Goal: Task Accomplishment & Management: Manage account settings

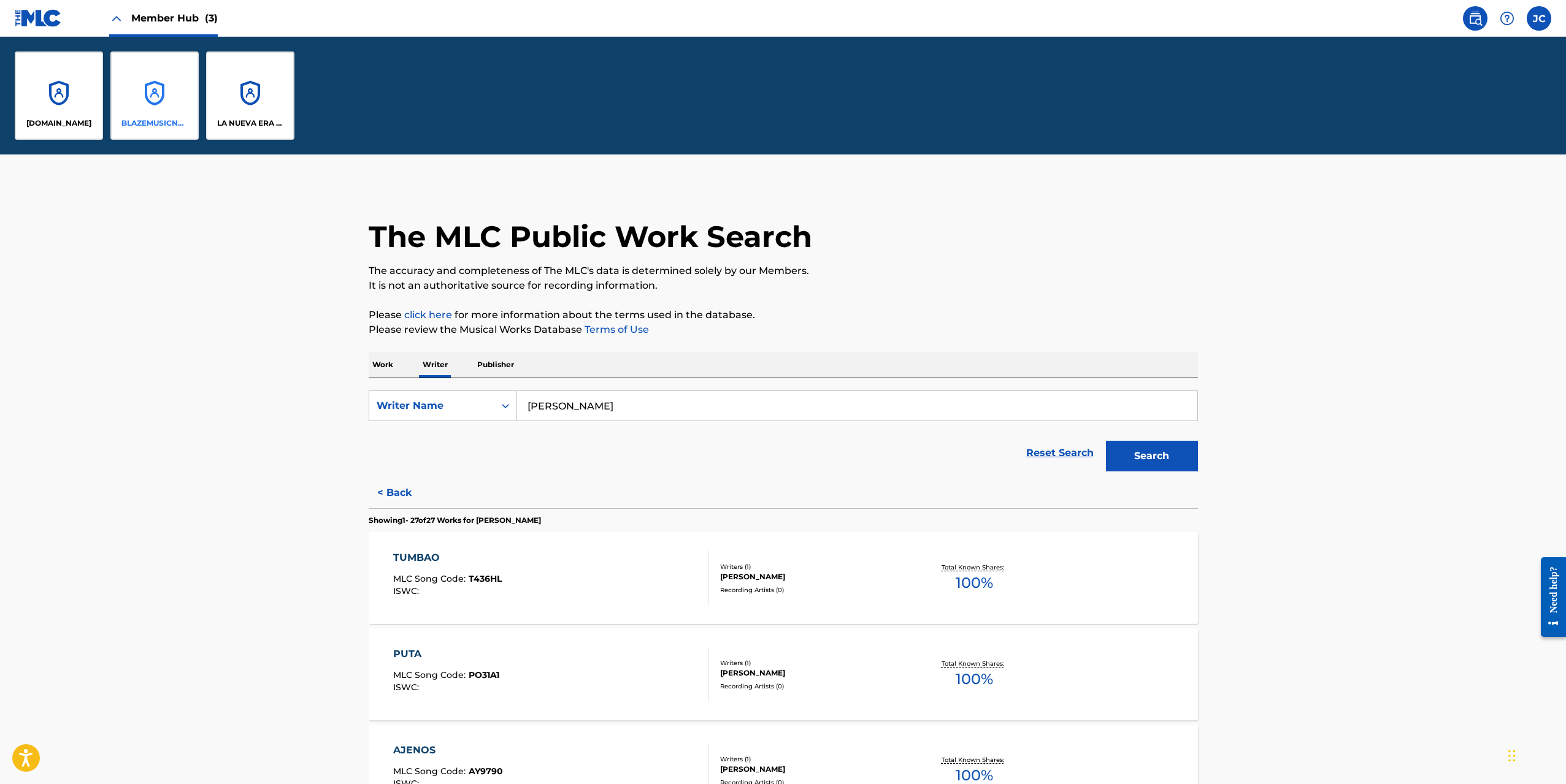
click at [144, 100] on div "BLAZEMUSICNET WORLDWIDE" at bounding box center [155, 96] width 89 height 89
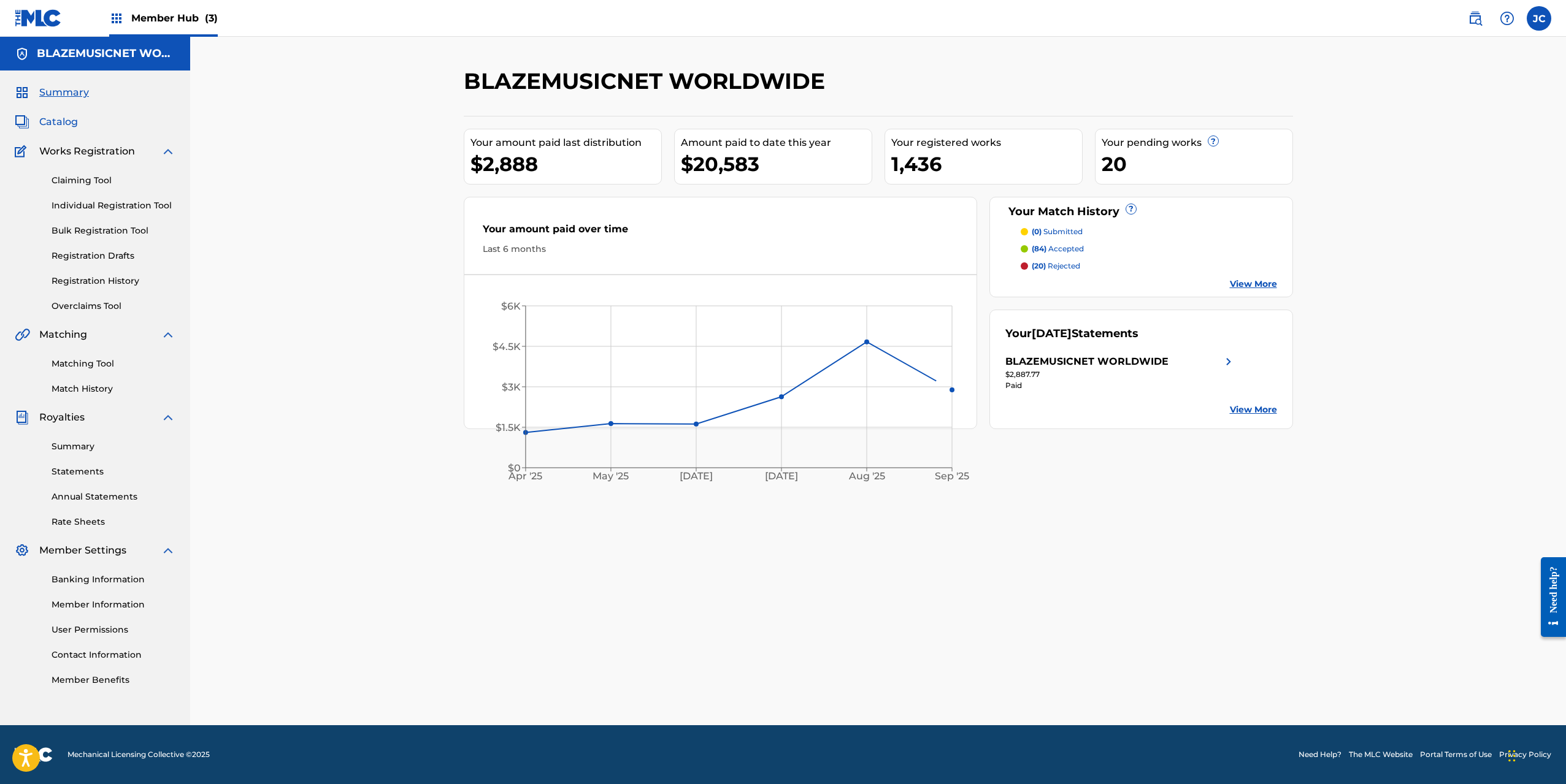
click at [56, 118] on span "Catalog" at bounding box center [59, 122] width 39 height 15
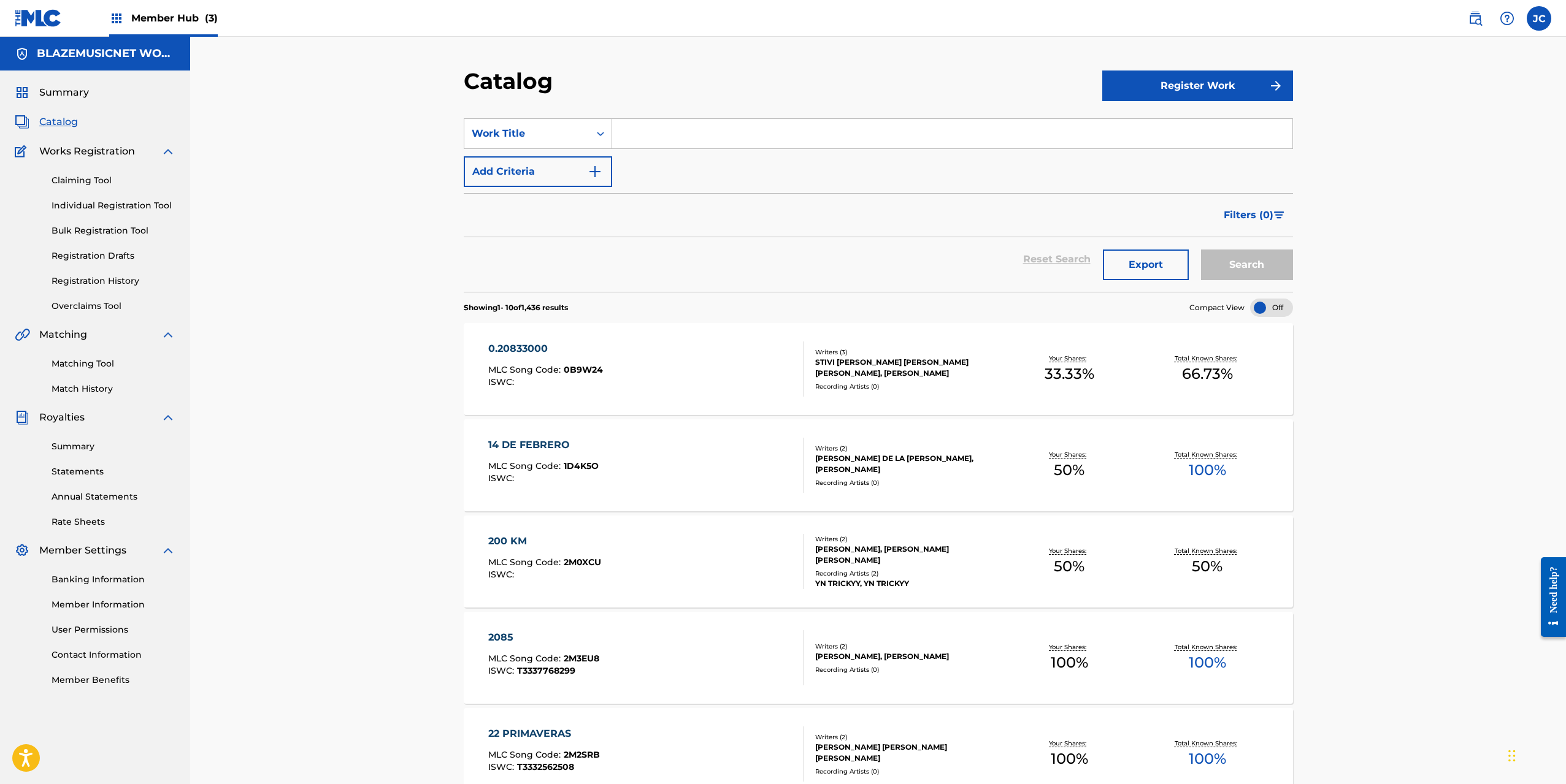
click at [629, 137] on input "Search Form" at bounding box center [951, 134] width 680 height 30
click at [664, 160] on span "mo duro" at bounding box center [666, 160] width 43 height 12
type input "bajamo duro"
click at [1261, 262] on button "Search" at bounding box center [1248, 265] width 92 height 30
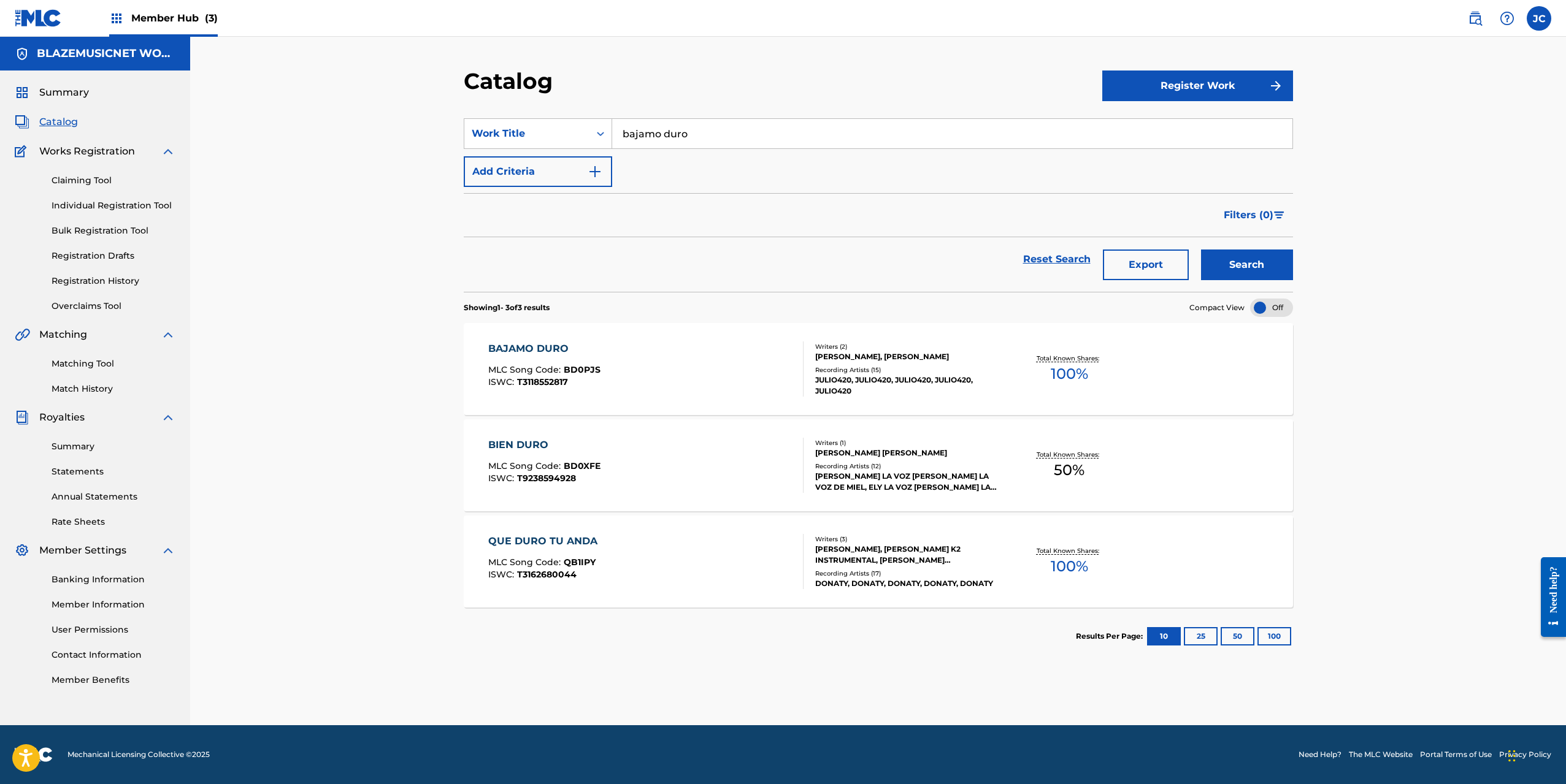
click at [676, 373] on div "BAJAMO DURO MLC Song Code : BD0PJS ISWC : T3118552817" at bounding box center [646, 369] width 316 height 55
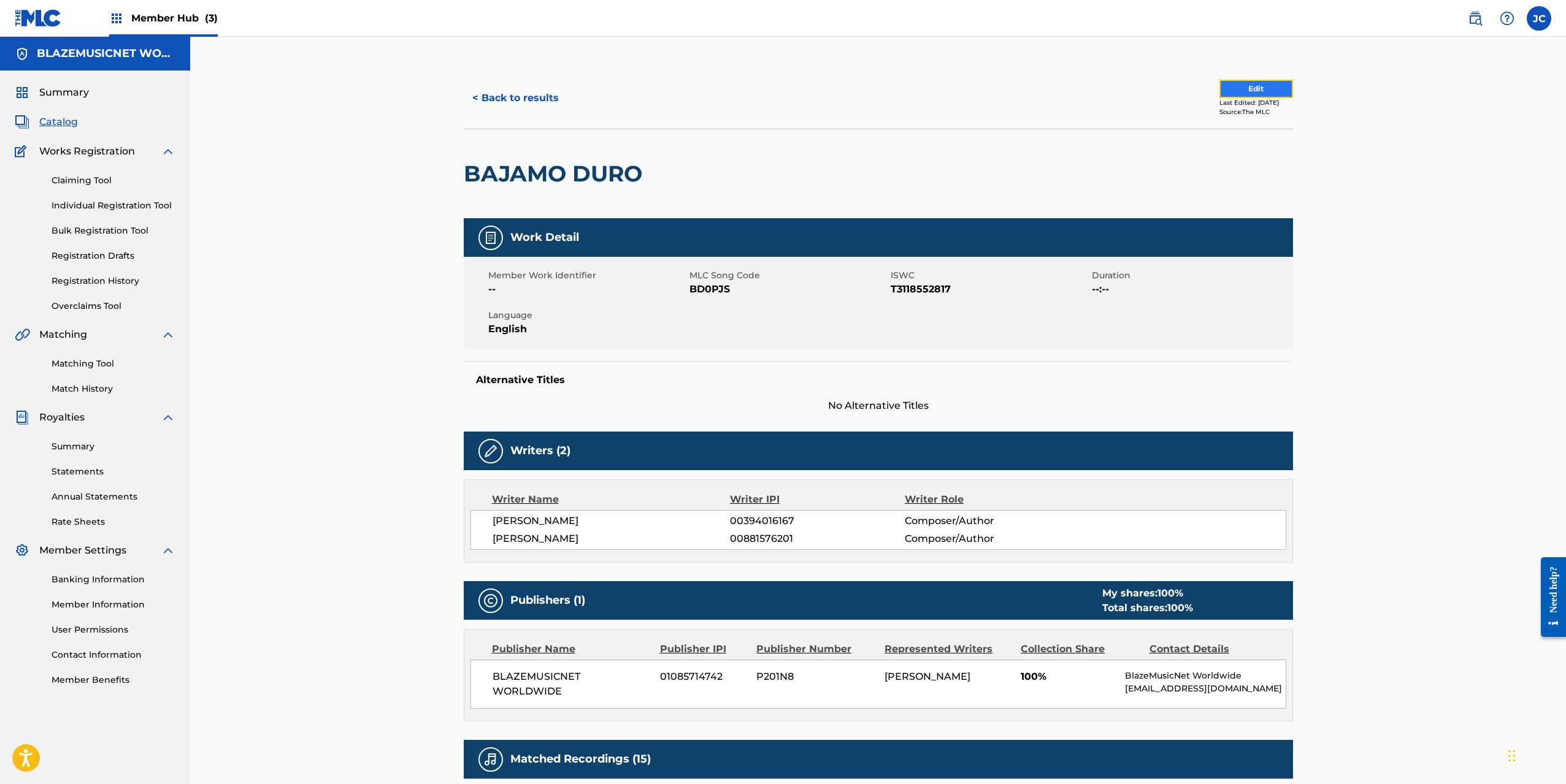
click at [1254, 81] on button "Edit" at bounding box center [1257, 89] width 74 height 18
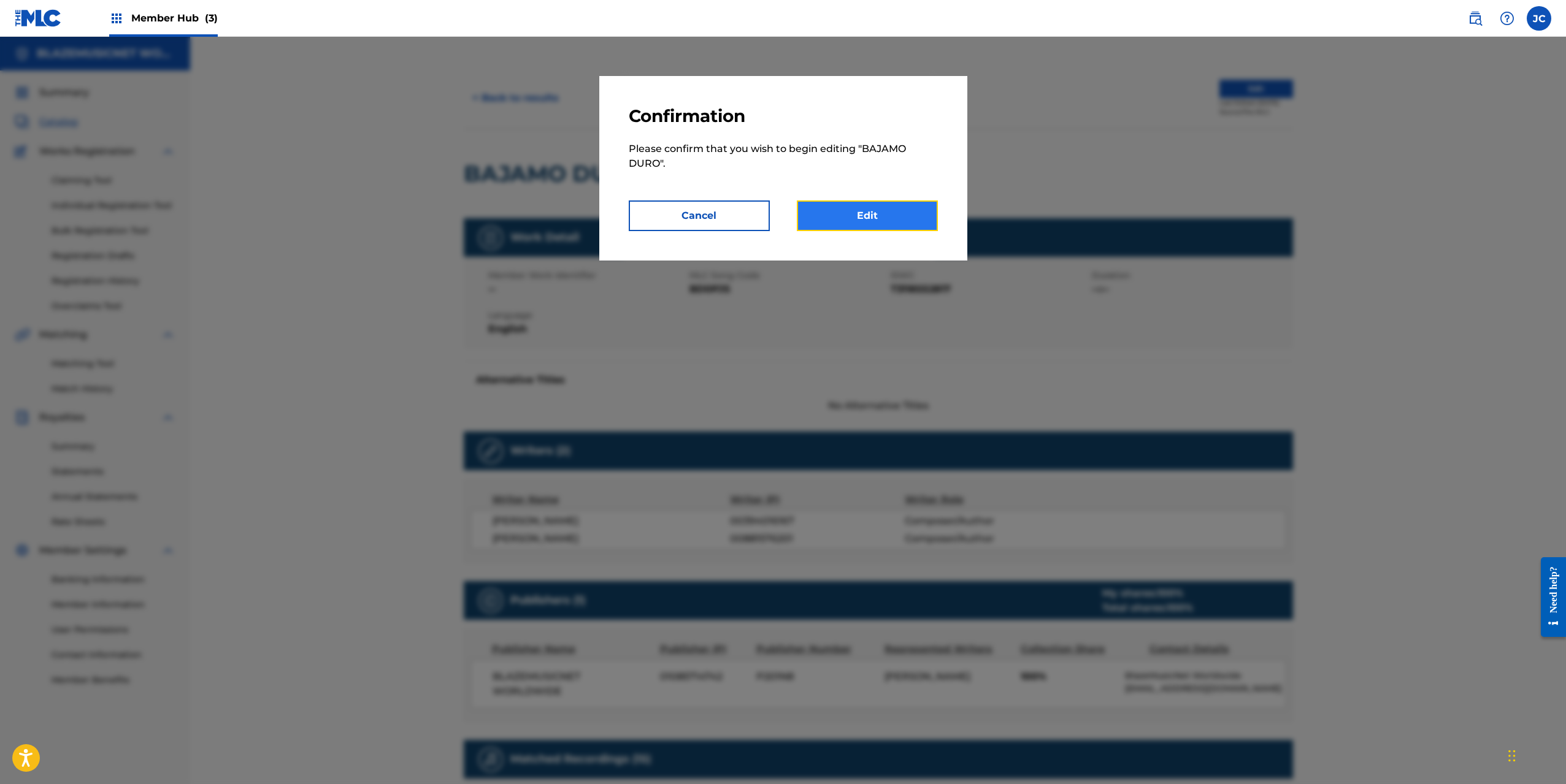
click at [915, 220] on link "Edit" at bounding box center [867, 215] width 141 height 30
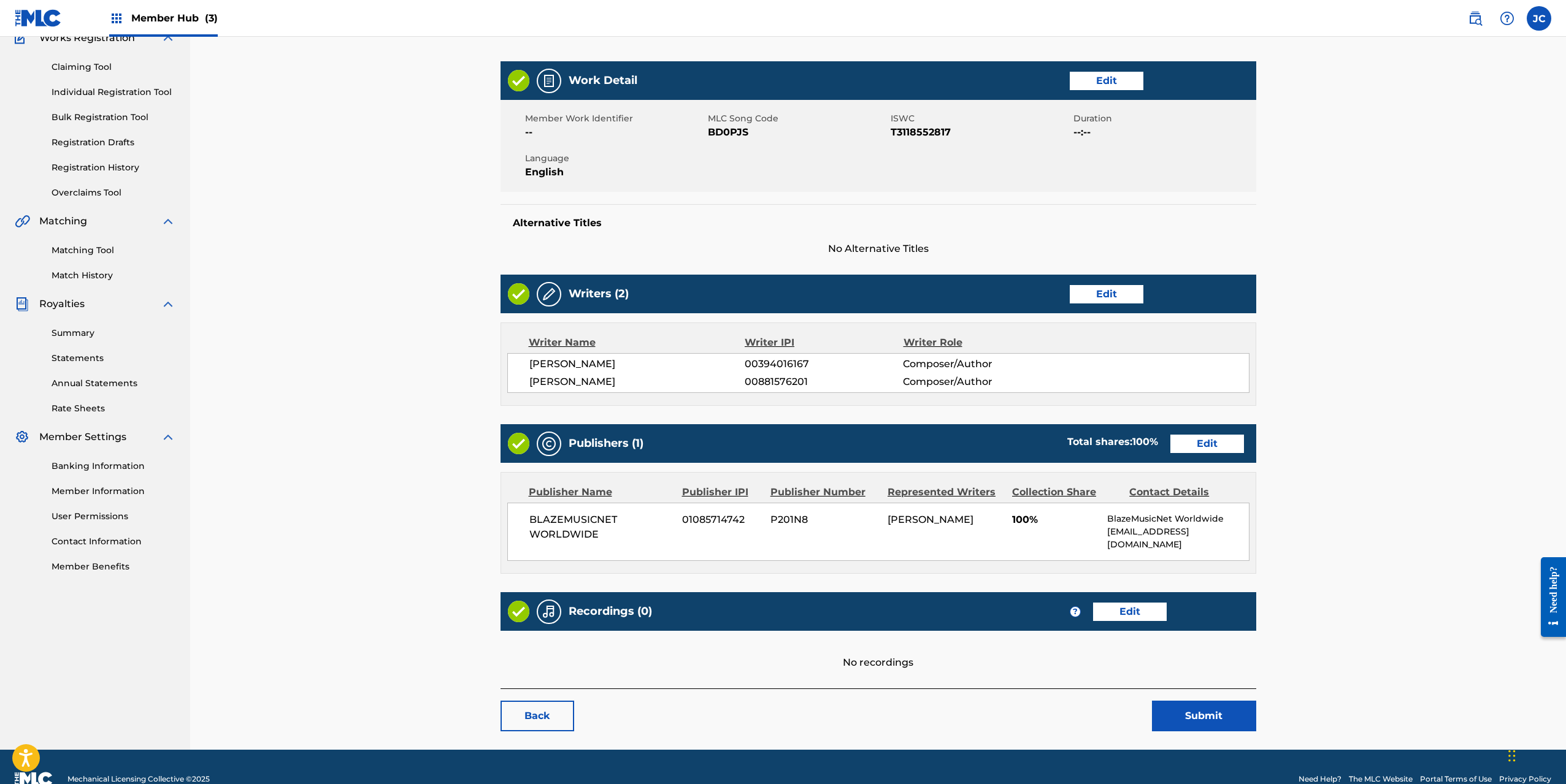
scroll to position [129, 0]
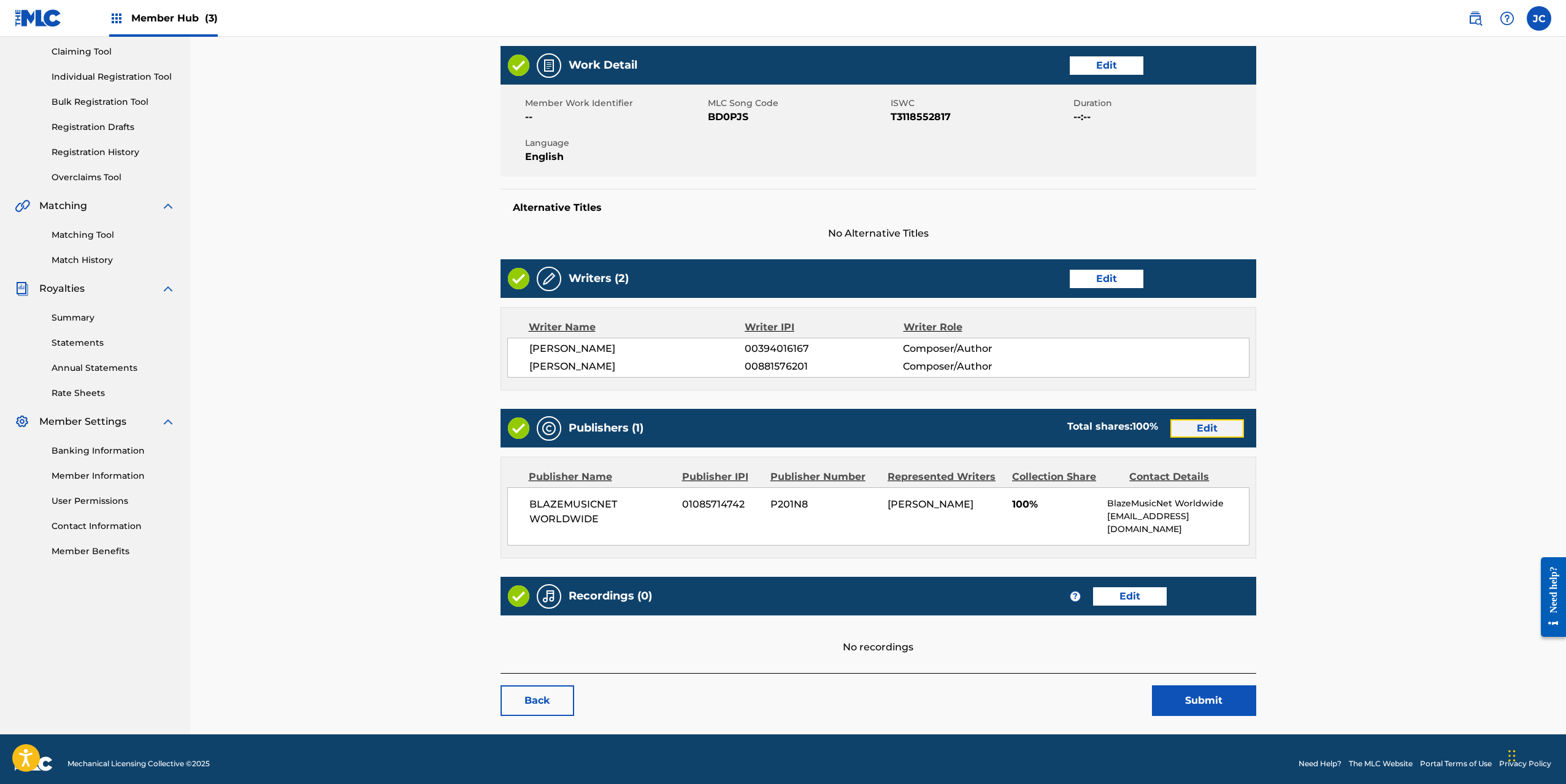
click at [1213, 427] on link "Edit" at bounding box center [1207, 429] width 74 height 18
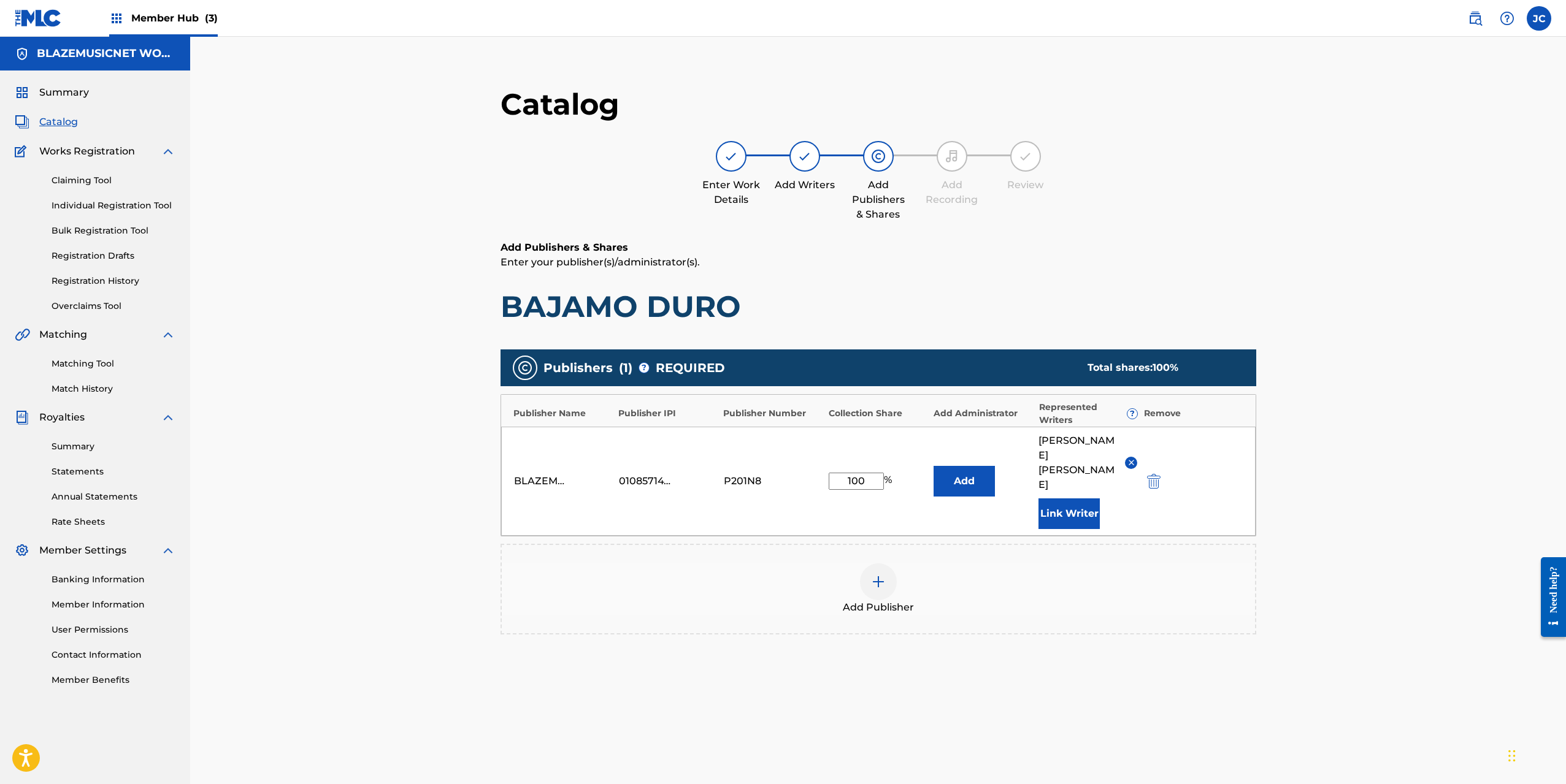
click at [847, 474] on input "100" at bounding box center [856, 481] width 55 height 18
type input "50"
click at [1463, 563] on div "Catalog Enter Work Details Add Writers Add Publishers & Shares Add Recording Re…" at bounding box center [878, 445] width 1376 height 815
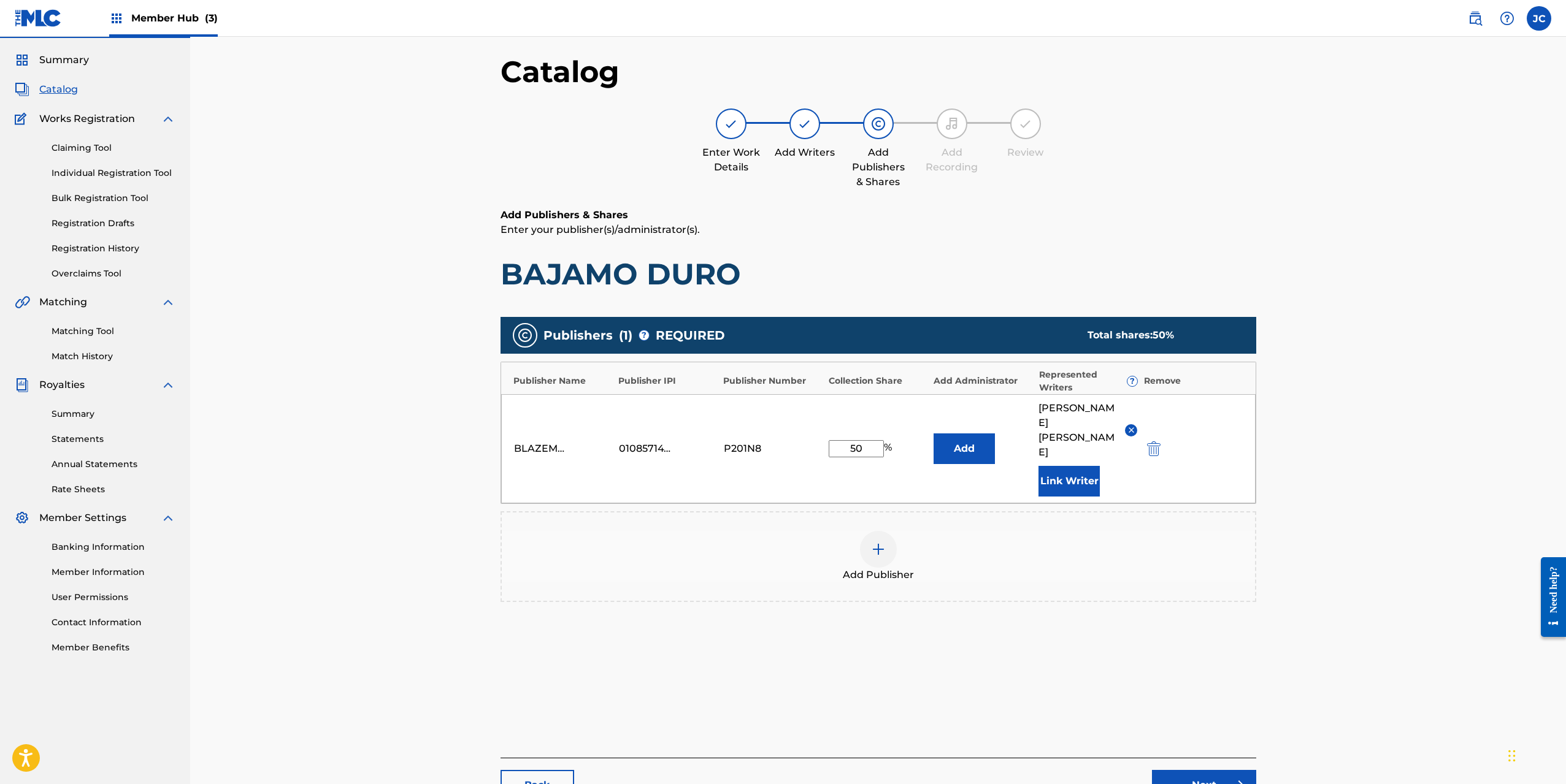
scroll to position [126, 0]
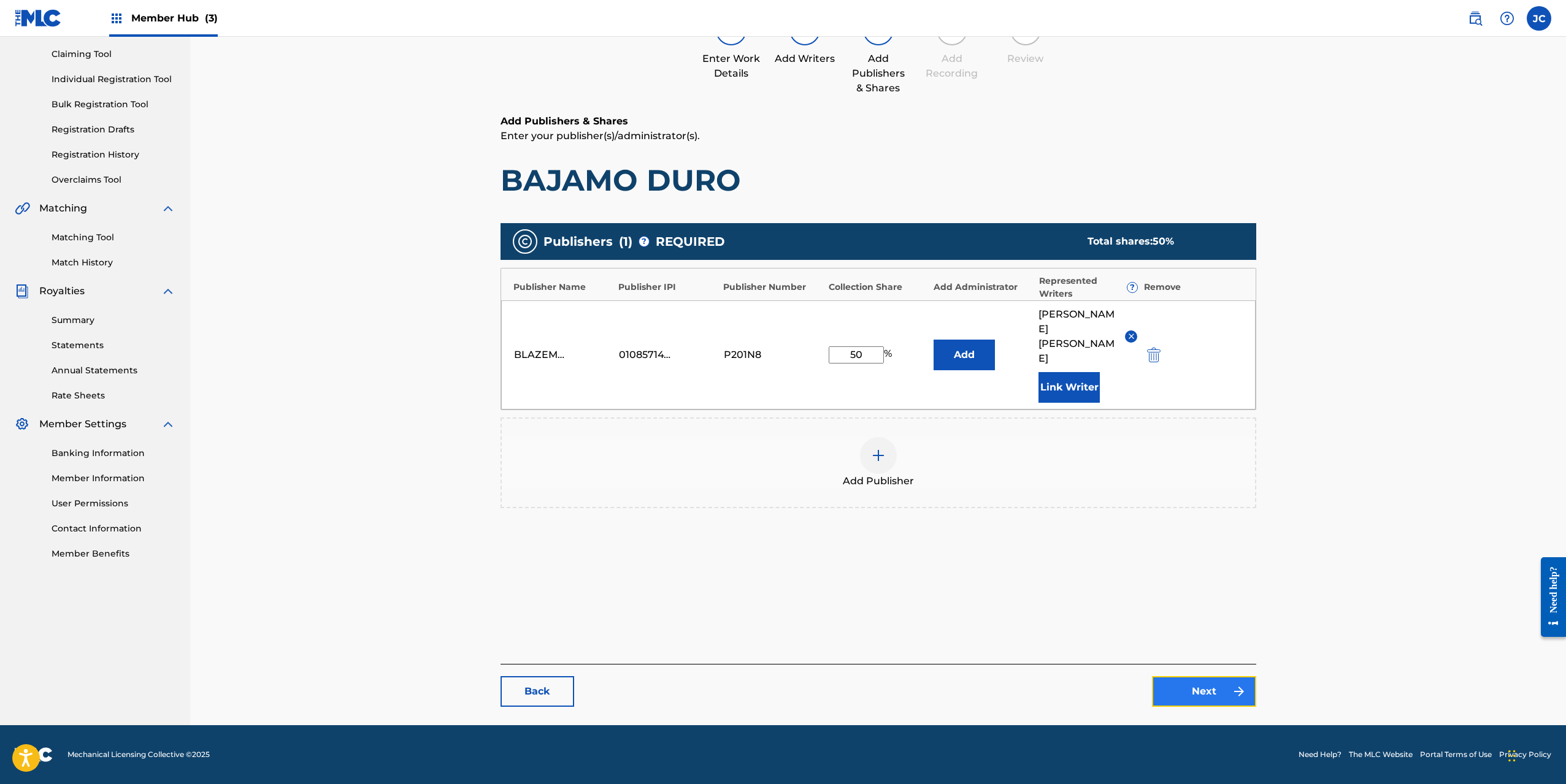
click at [1197, 692] on link "Next" at bounding box center [1204, 691] width 104 height 30
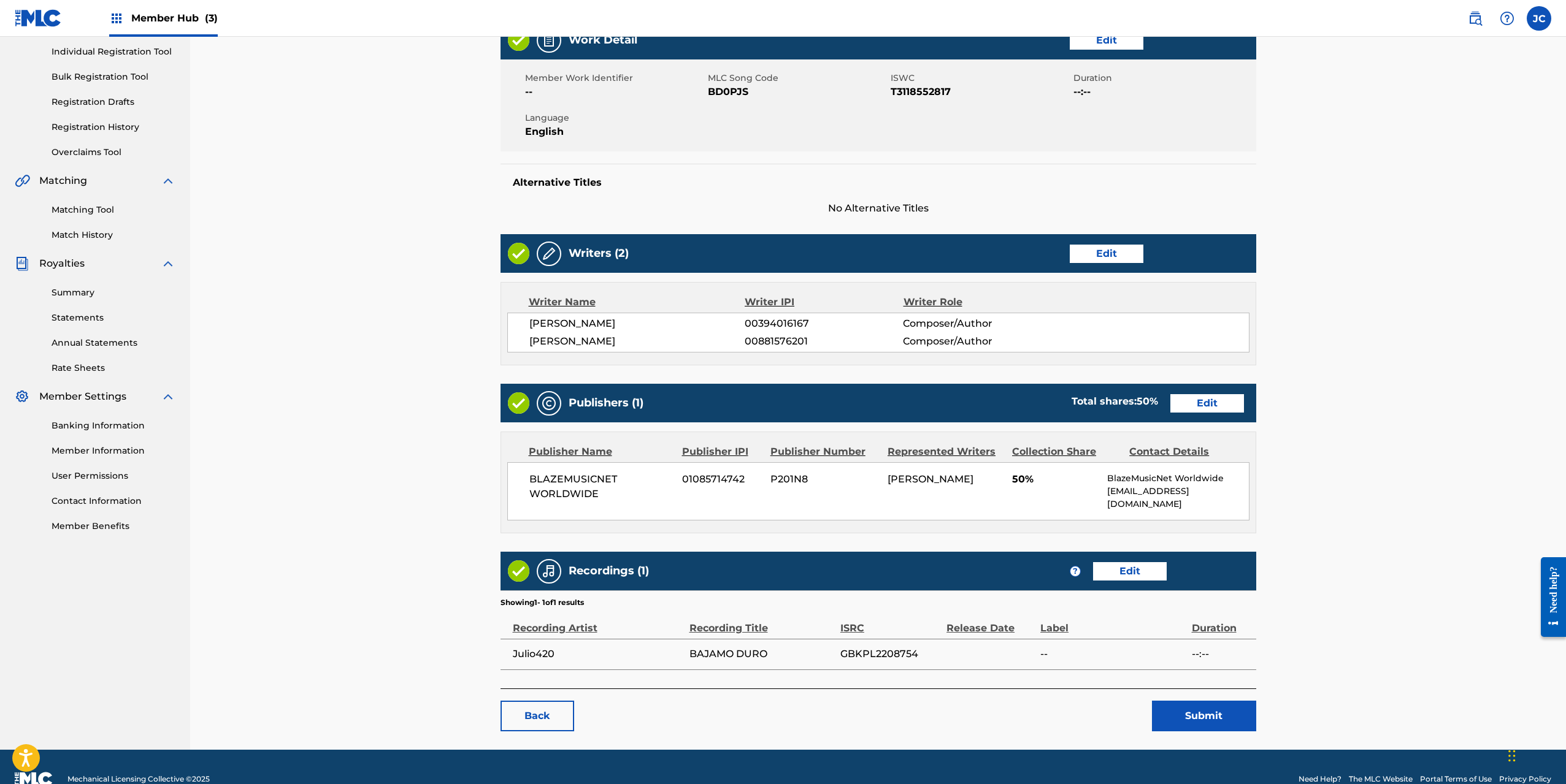
scroll to position [169, 0]
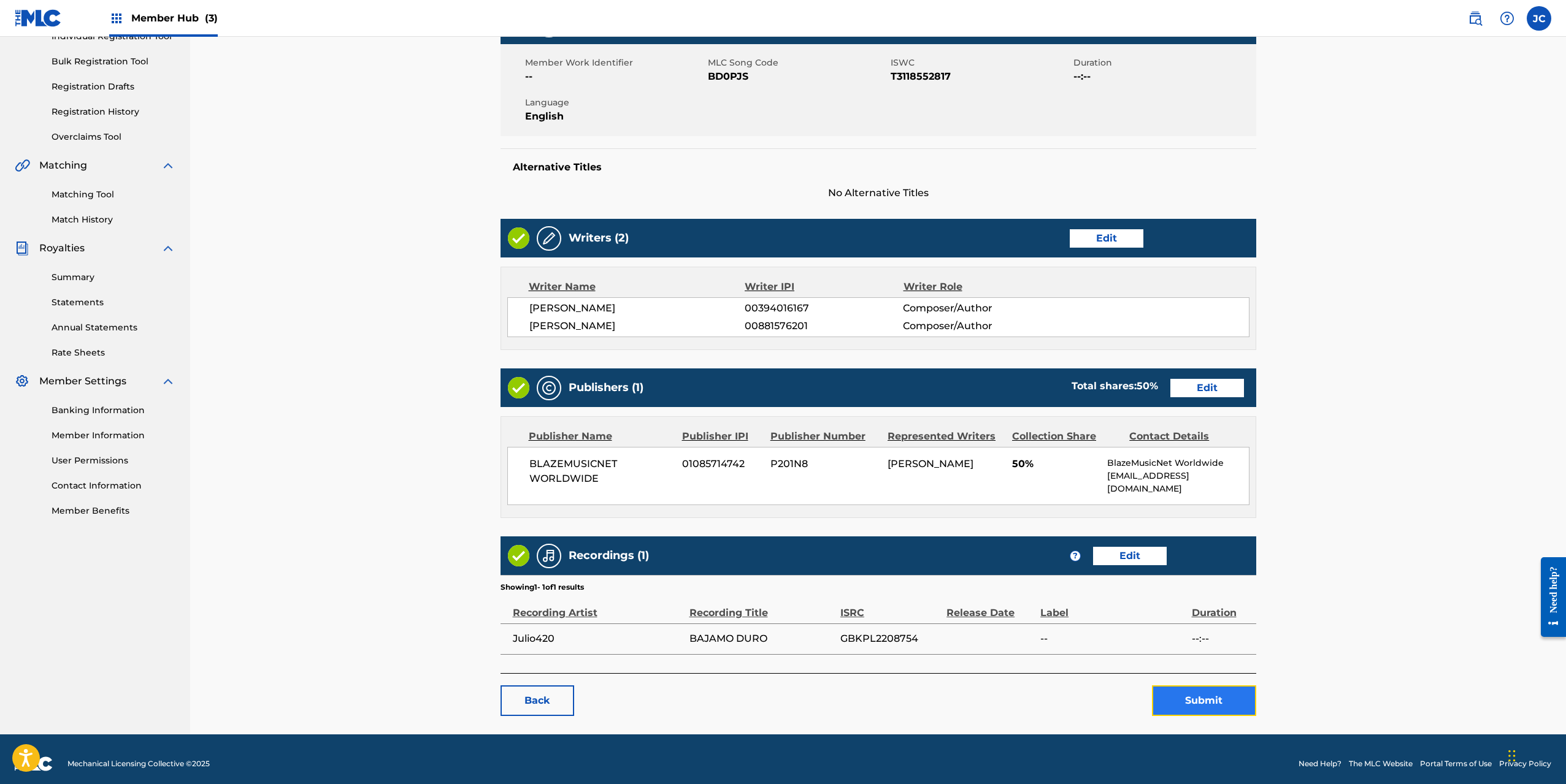
click at [1194, 686] on button "Submit" at bounding box center [1204, 700] width 104 height 30
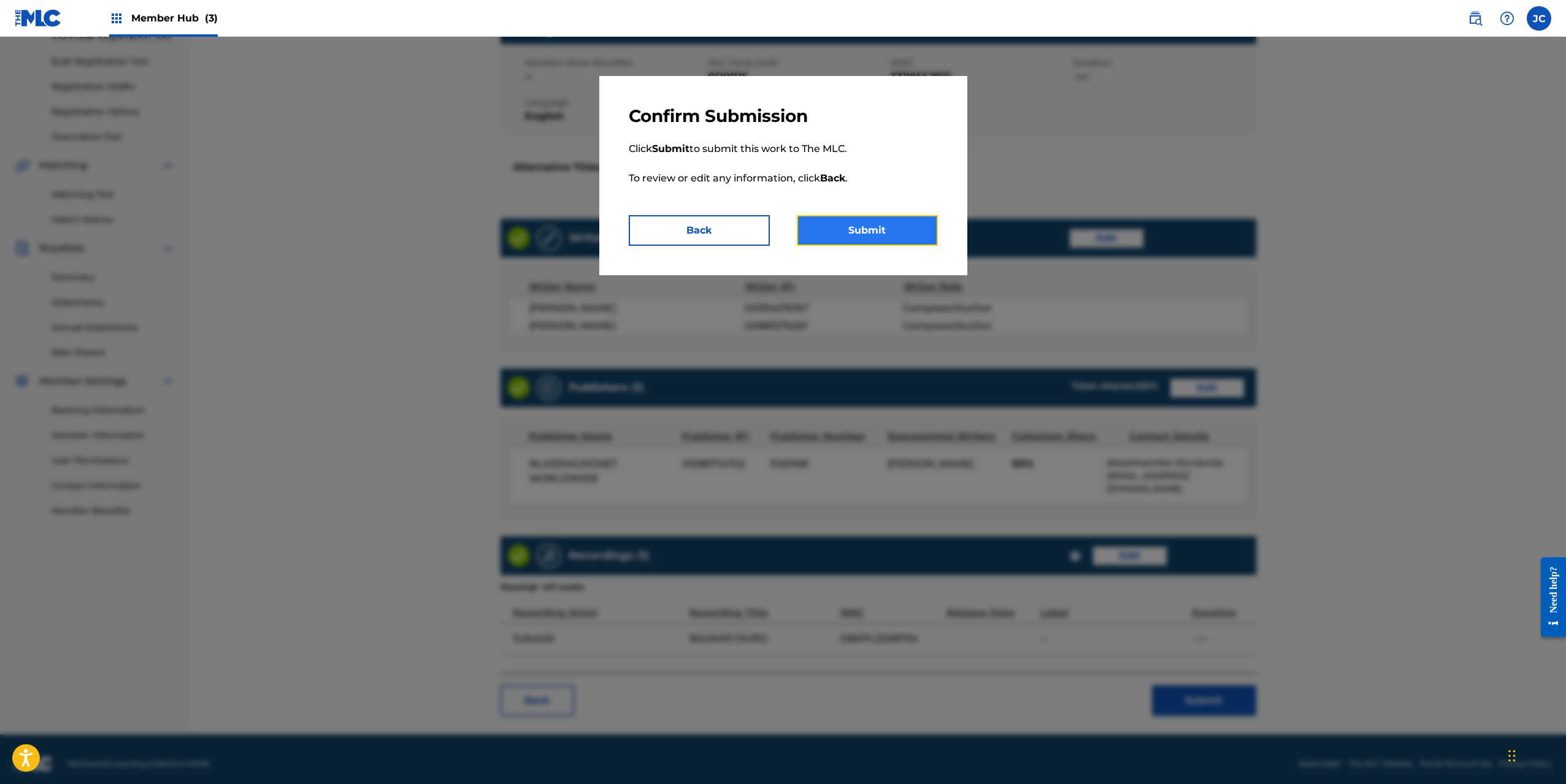
click at [870, 236] on button "Submit" at bounding box center [867, 230] width 141 height 30
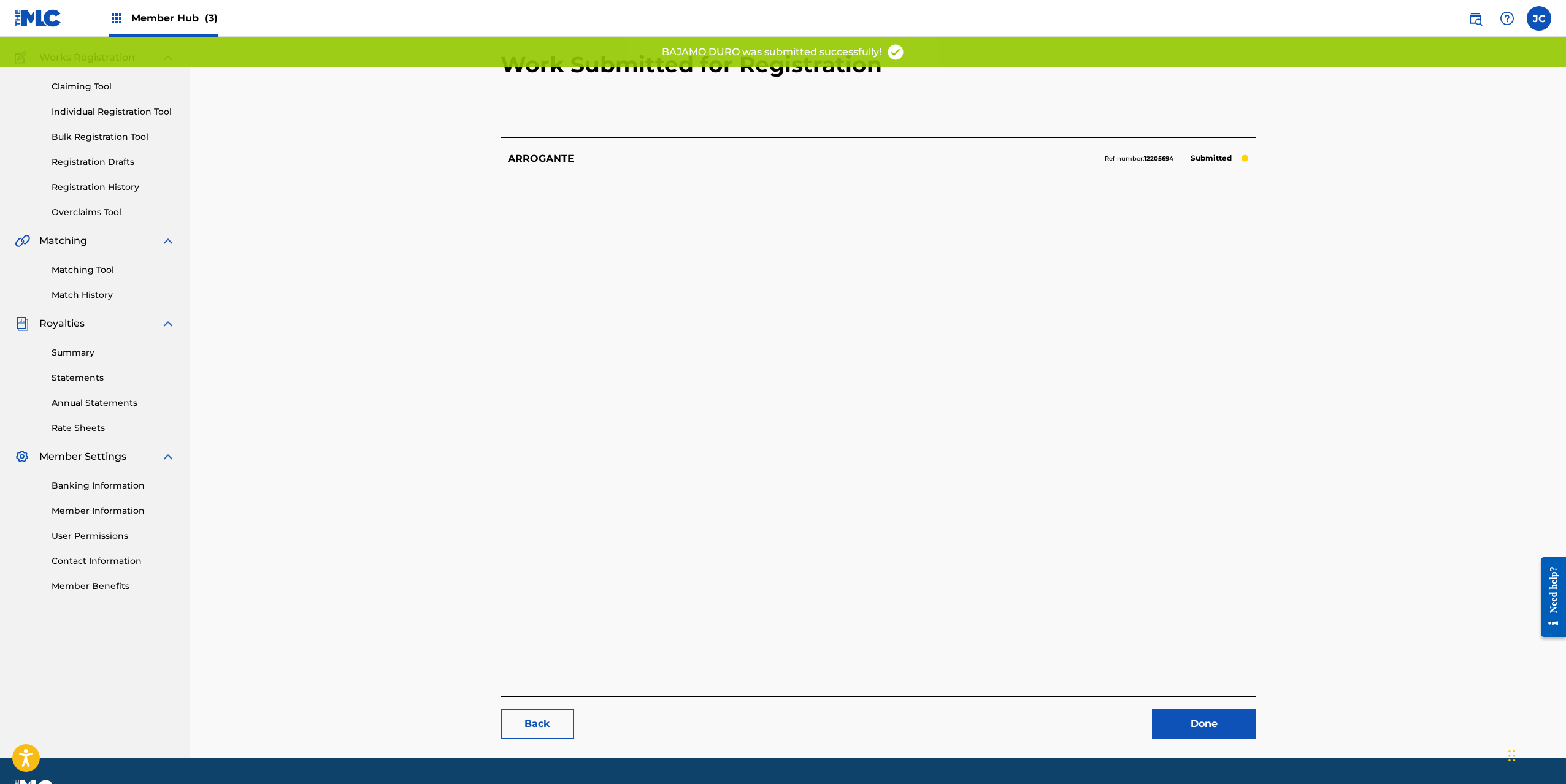
scroll to position [126, 0]
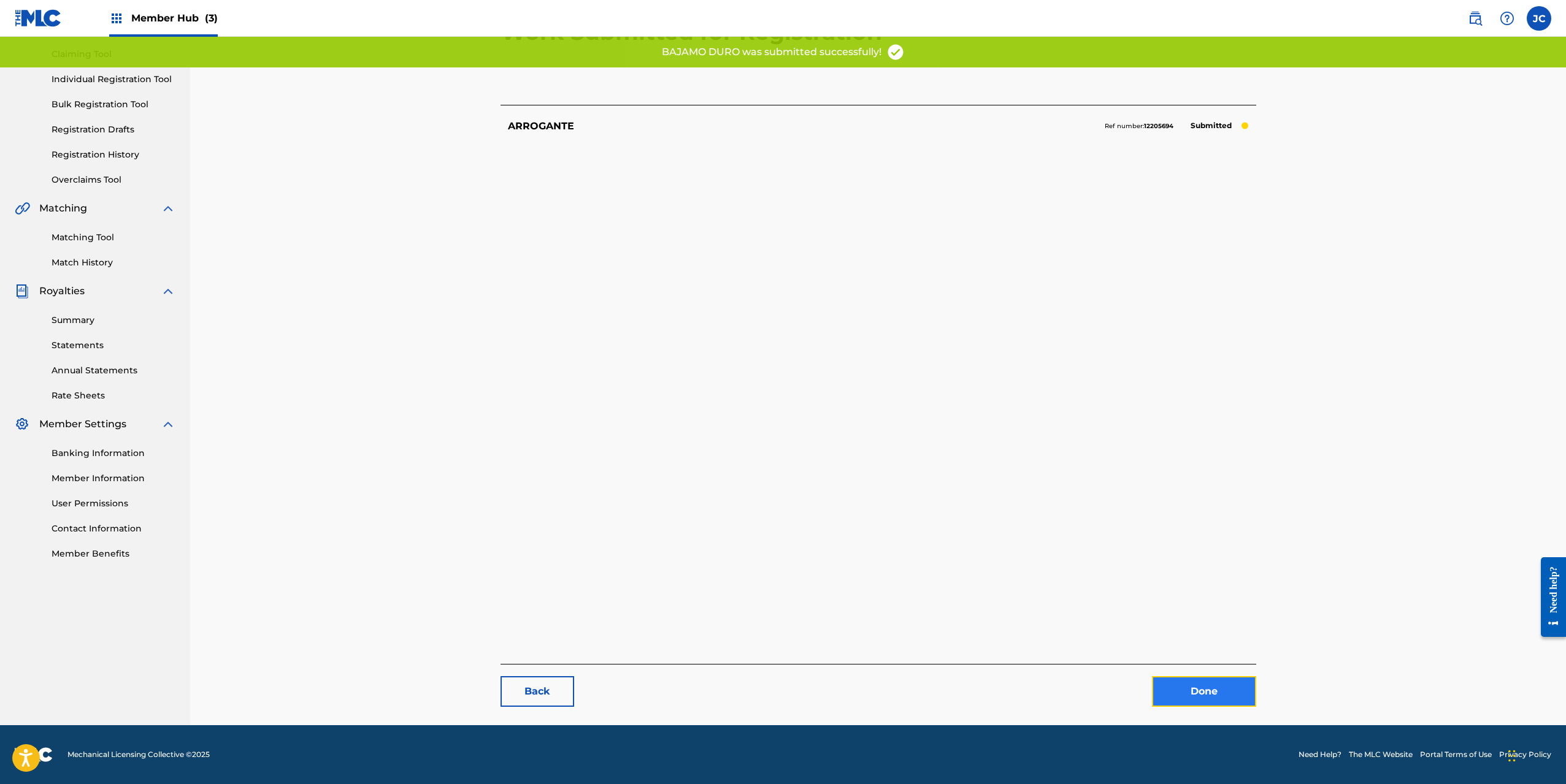
click at [1174, 684] on link "Done" at bounding box center [1204, 691] width 104 height 30
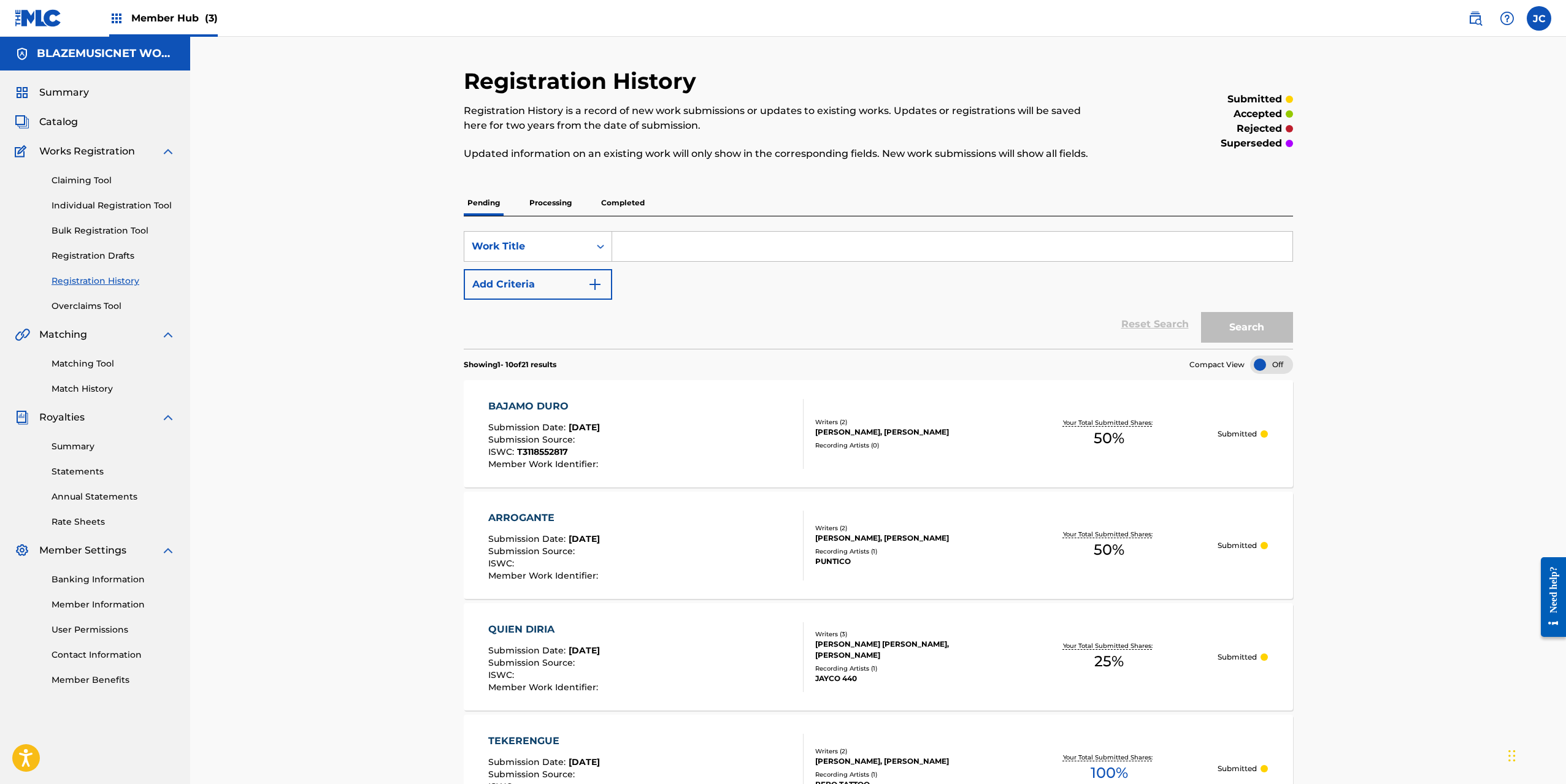
click at [641, 241] on input "Search Form" at bounding box center [951, 246] width 680 height 30
drag, startPoint x: 641, startPoint y: 241, endPoint x: 66, endPoint y: 122, distance: 587.2
click at [66, 122] on span "Catalog" at bounding box center [59, 122] width 39 height 15
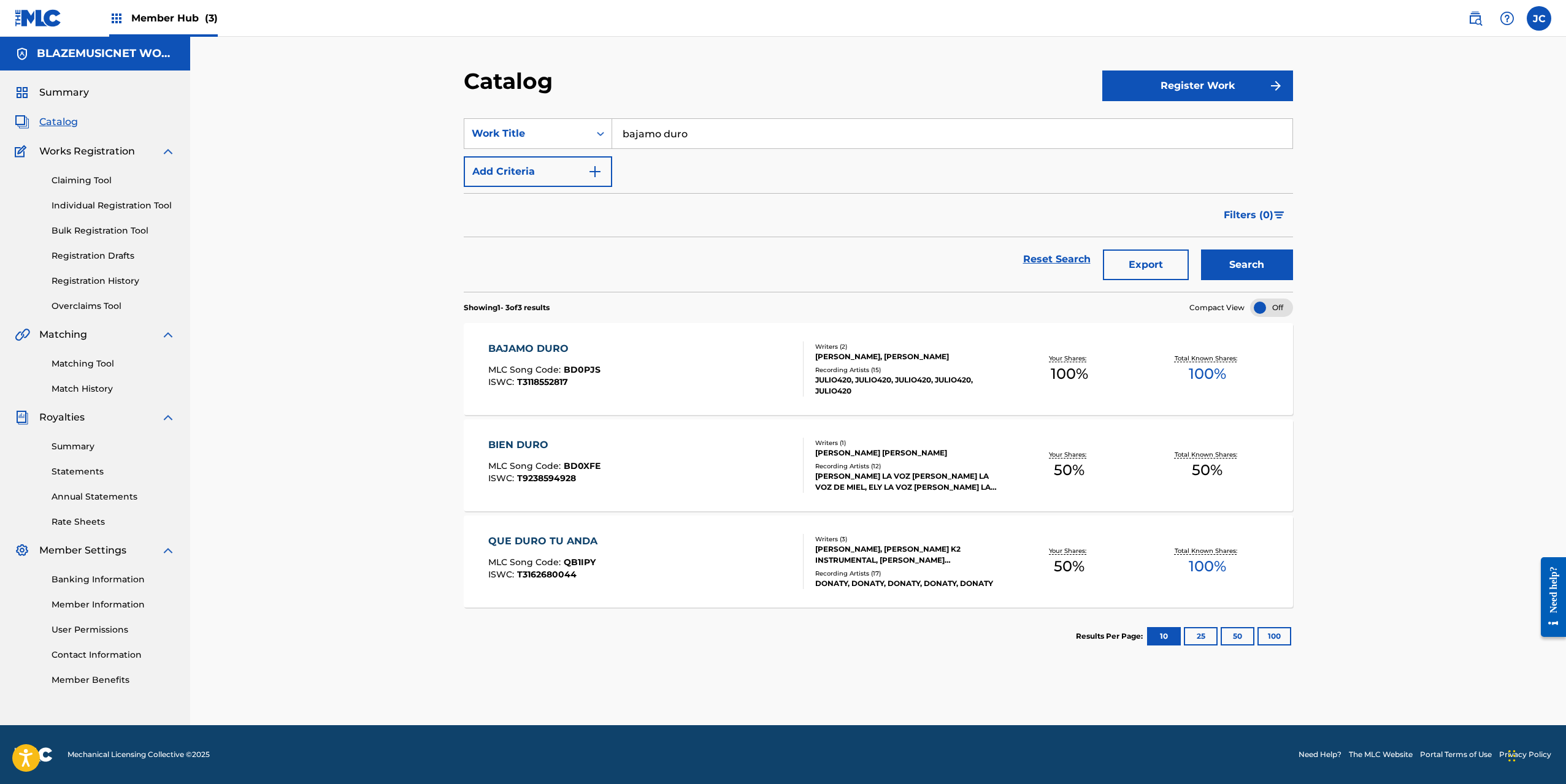
click at [656, 133] on input "bajamo duro" at bounding box center [951, 134] width 680 height 30
paste input "TU NO TE IMAGINA"
type input "TU NO TE IMAGINA"
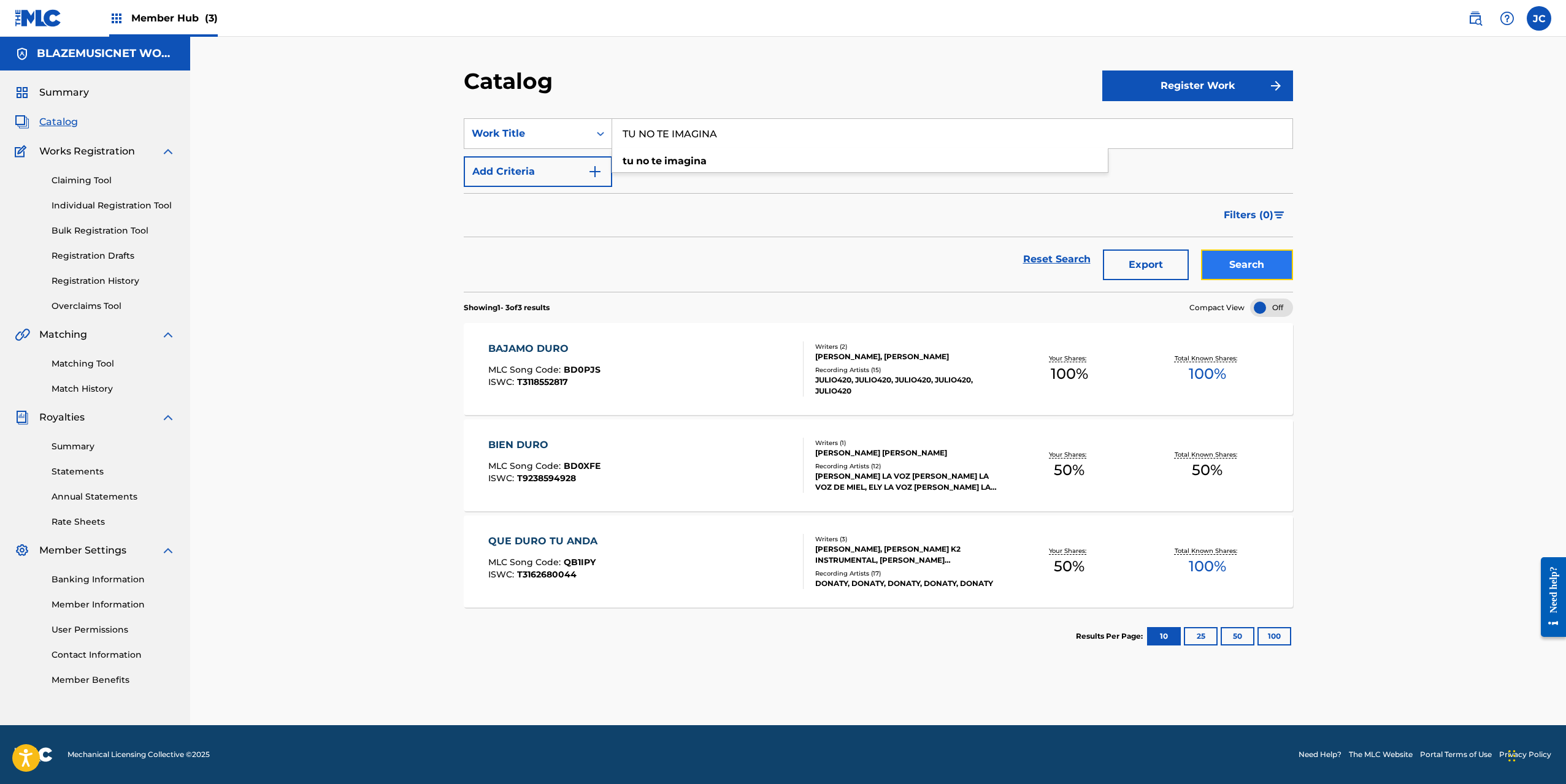
click at [1226, 260] on button "Search" at bounding box center [1248, 265] width 92 height 30
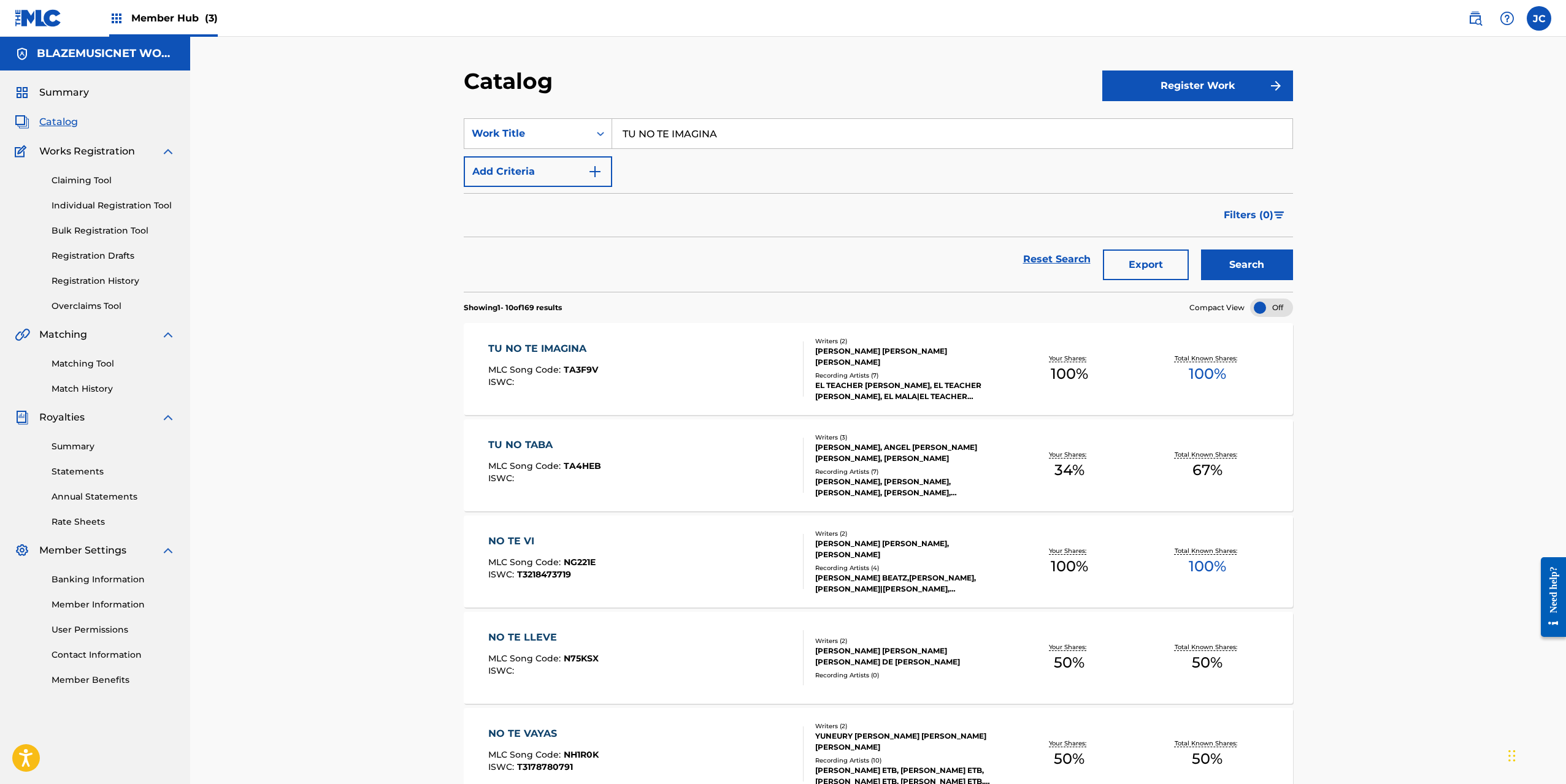
click at [658, 364] on div "TU NO TE IMAGINA MLC Song Code : TA3F9V ISWC :" at bounding box center [646, 369] width 316 height 55
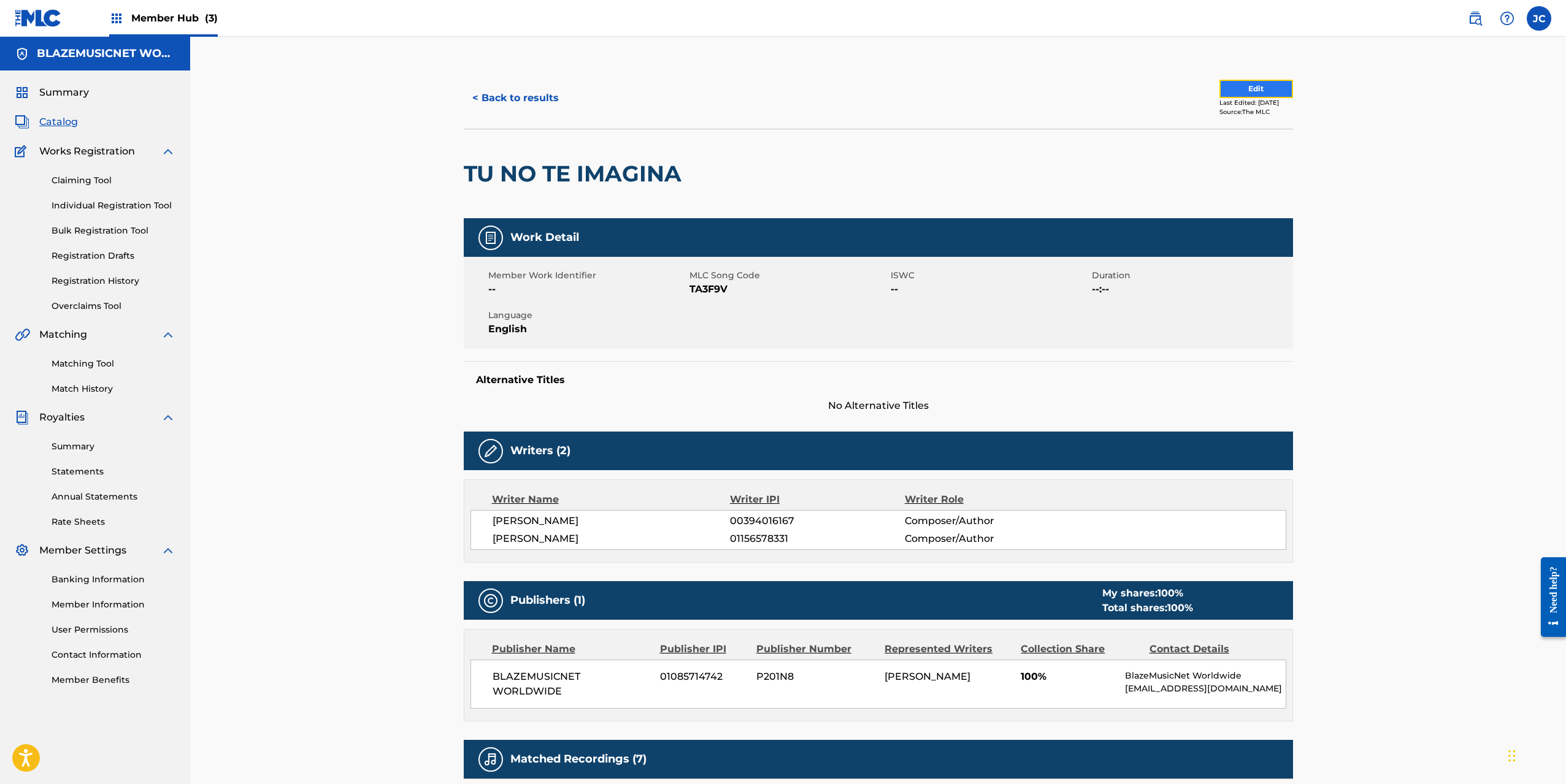
click at [1242, 90] on button "Edit" at bounding box center [1257, 89] width 74 height 18
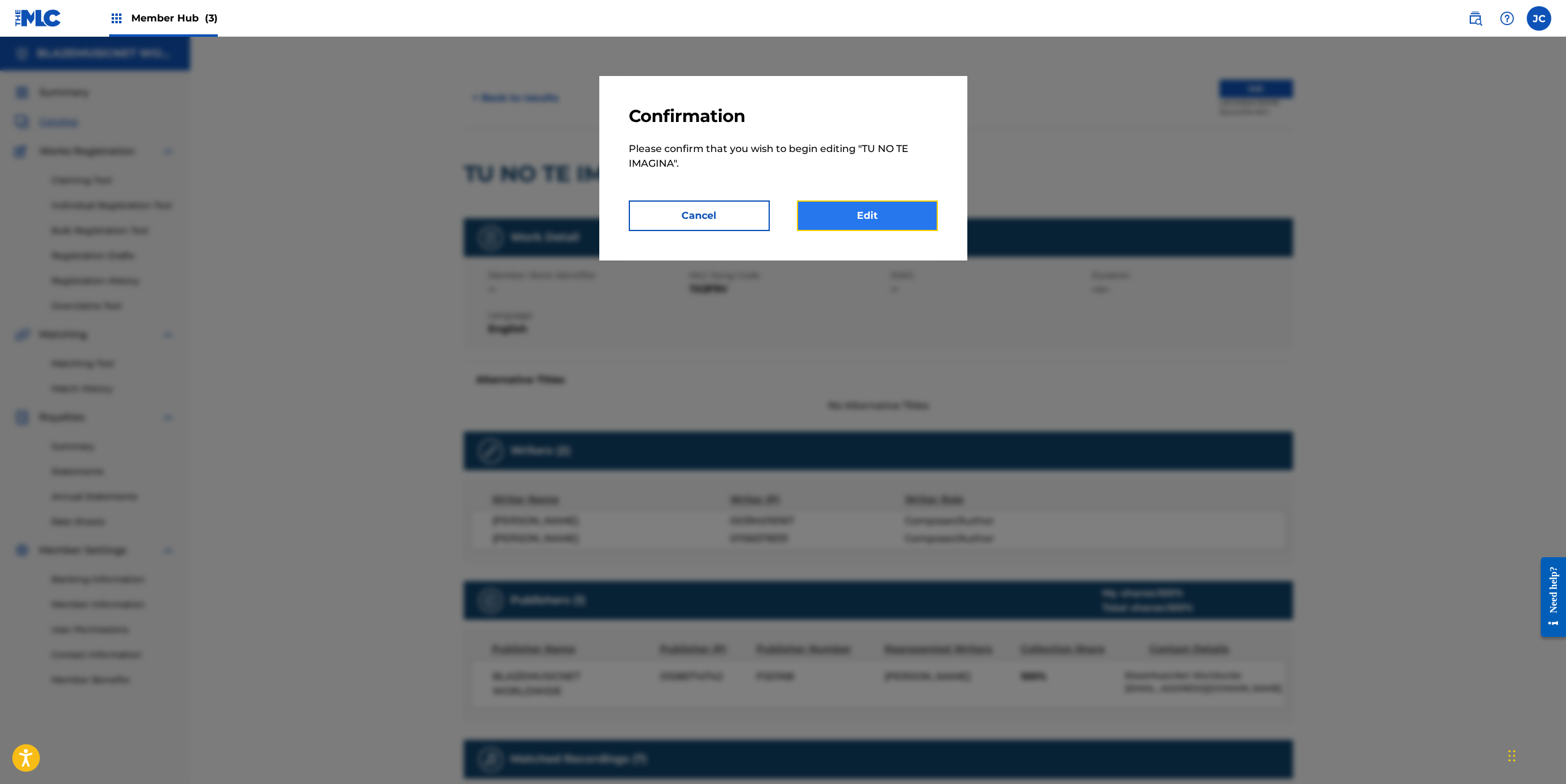
click at [834, 210] on link "Edit" at bounding box center [867, 215] width 141 height 30
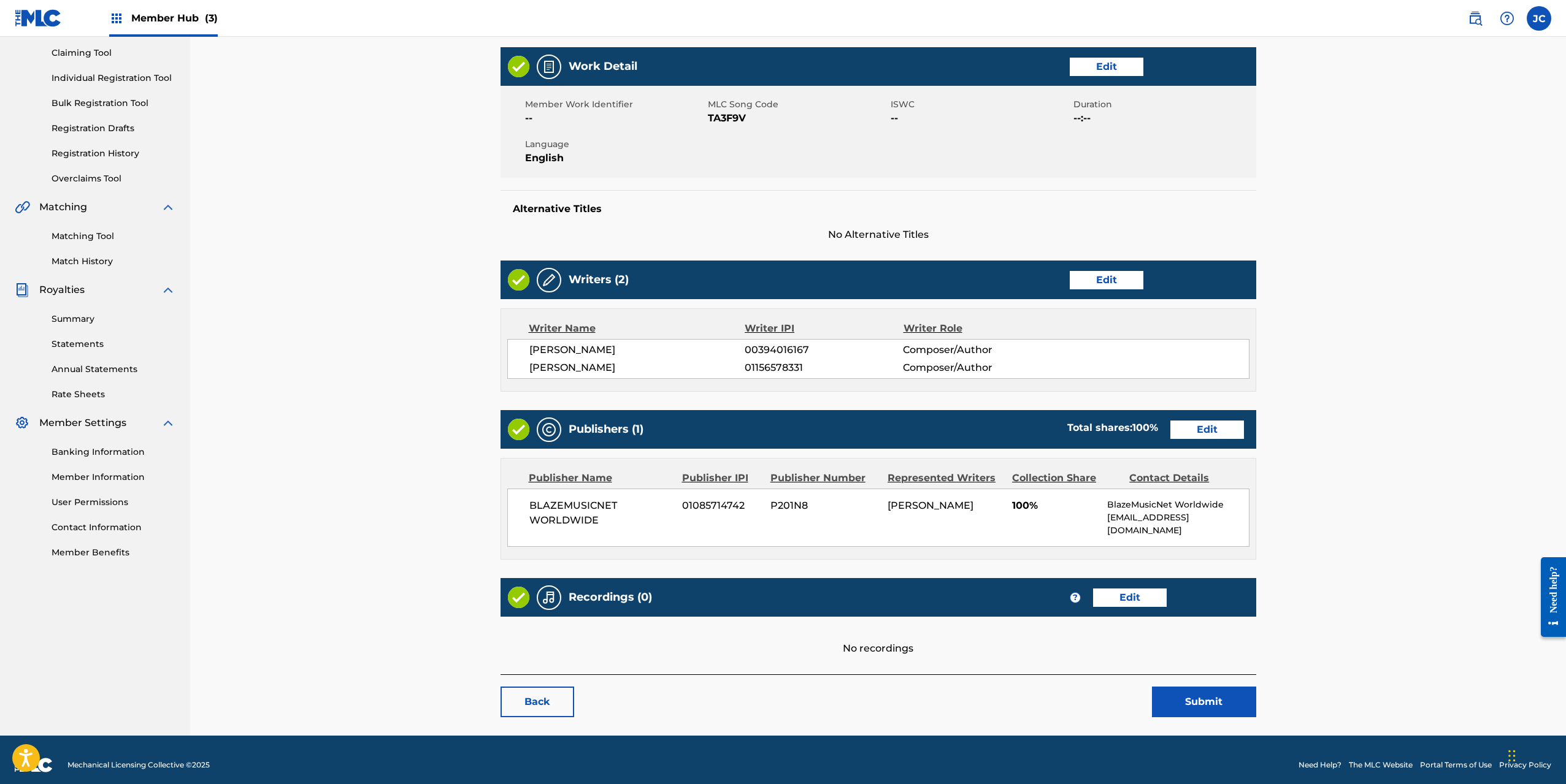
scroll to position [129, 0]
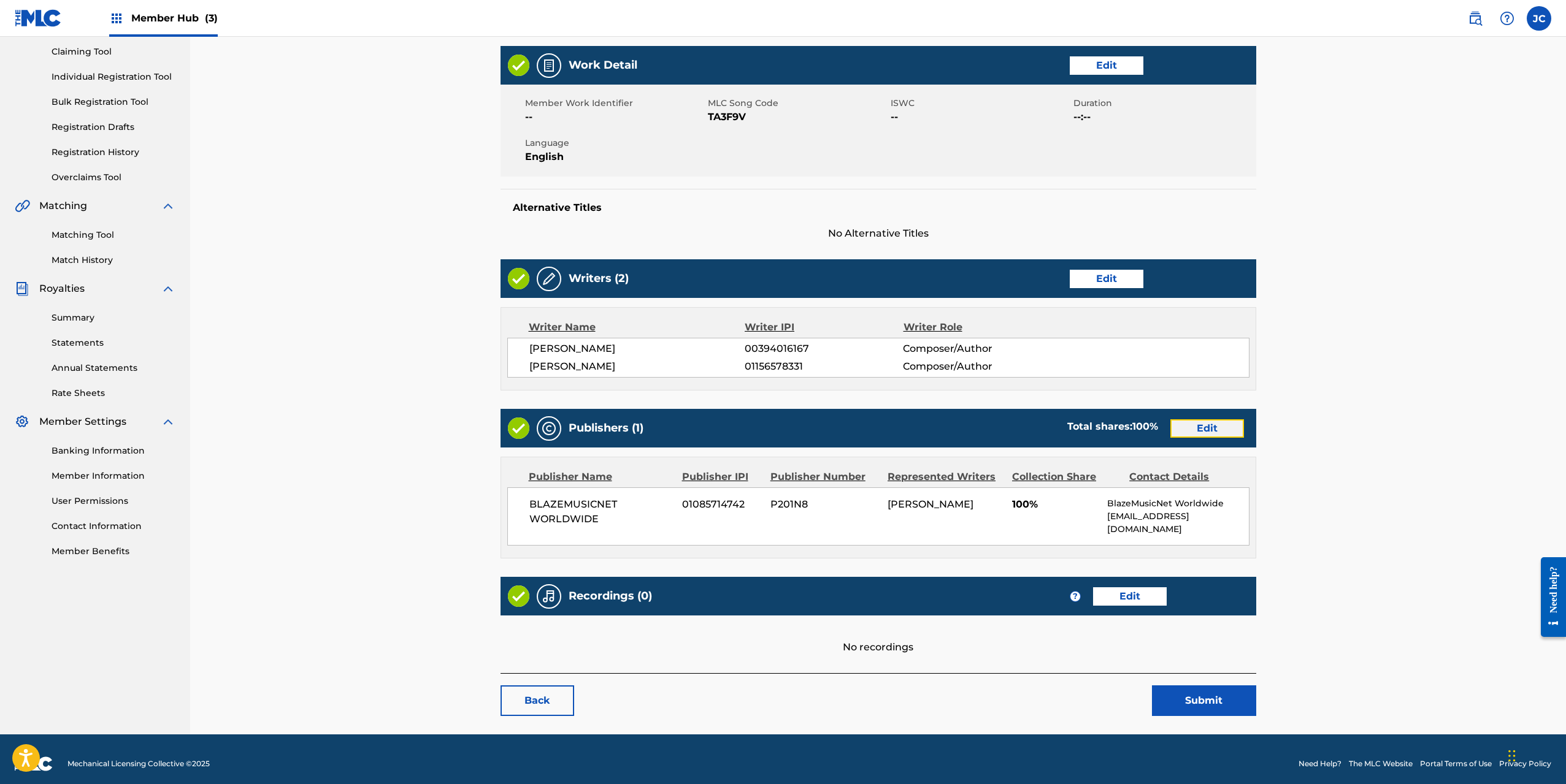
click at [1215, 434] on link "Edit" at bounding box center [1207, 429] width 74 height 18
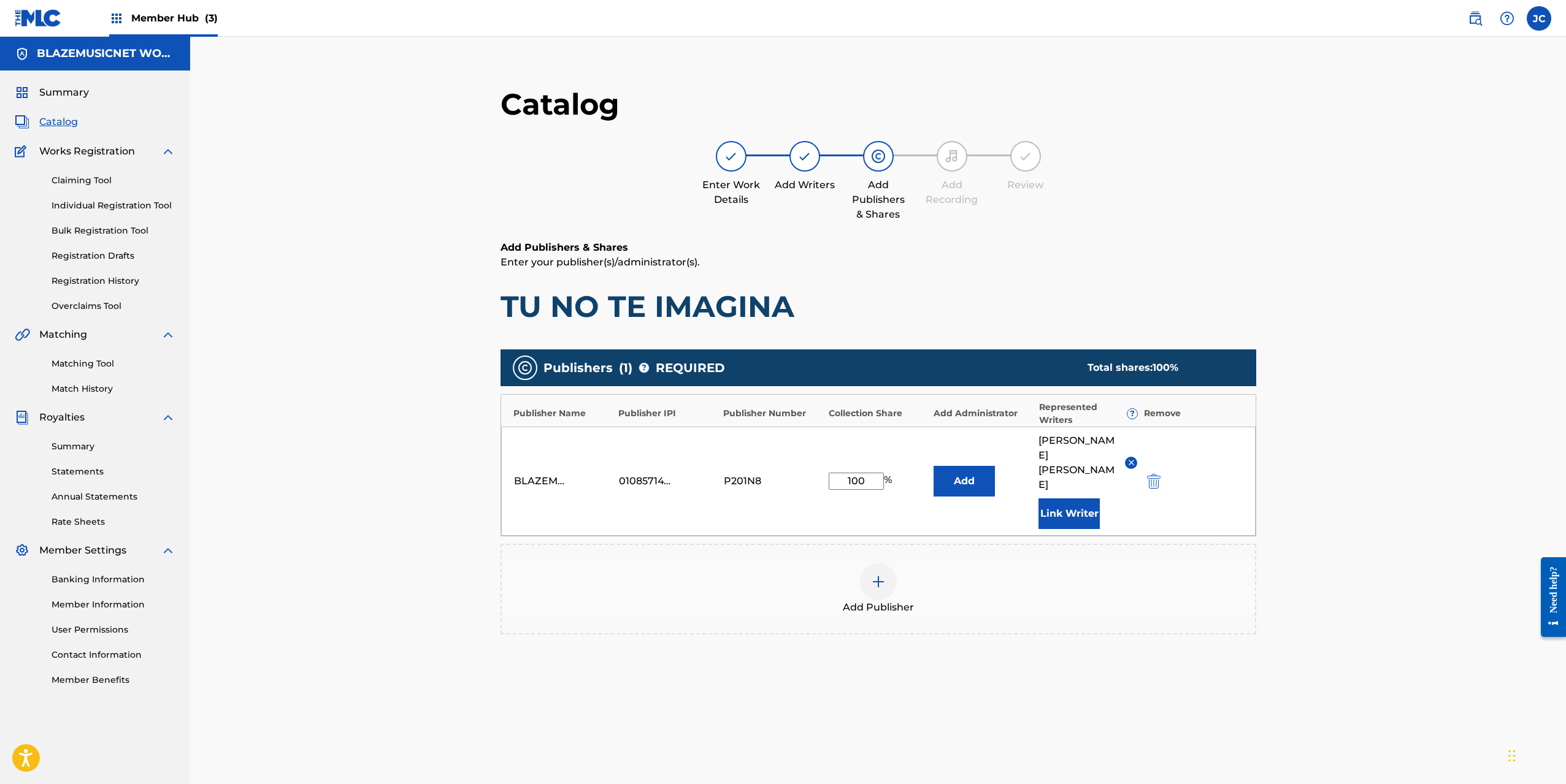
click at [857, 478] on input "100" at bounding box center [856, 481] width 55 height 18
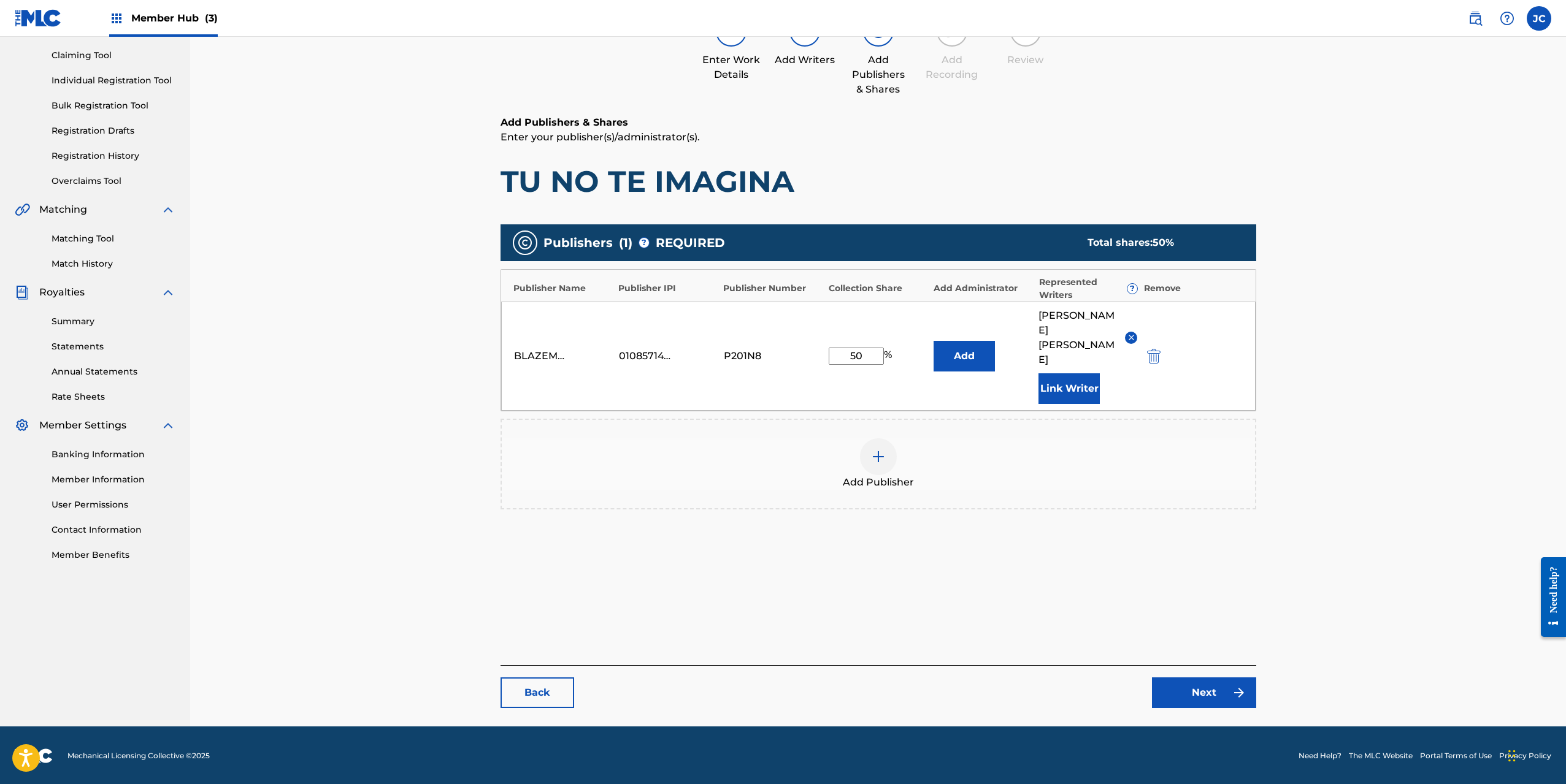
scroll to position [126, 0]
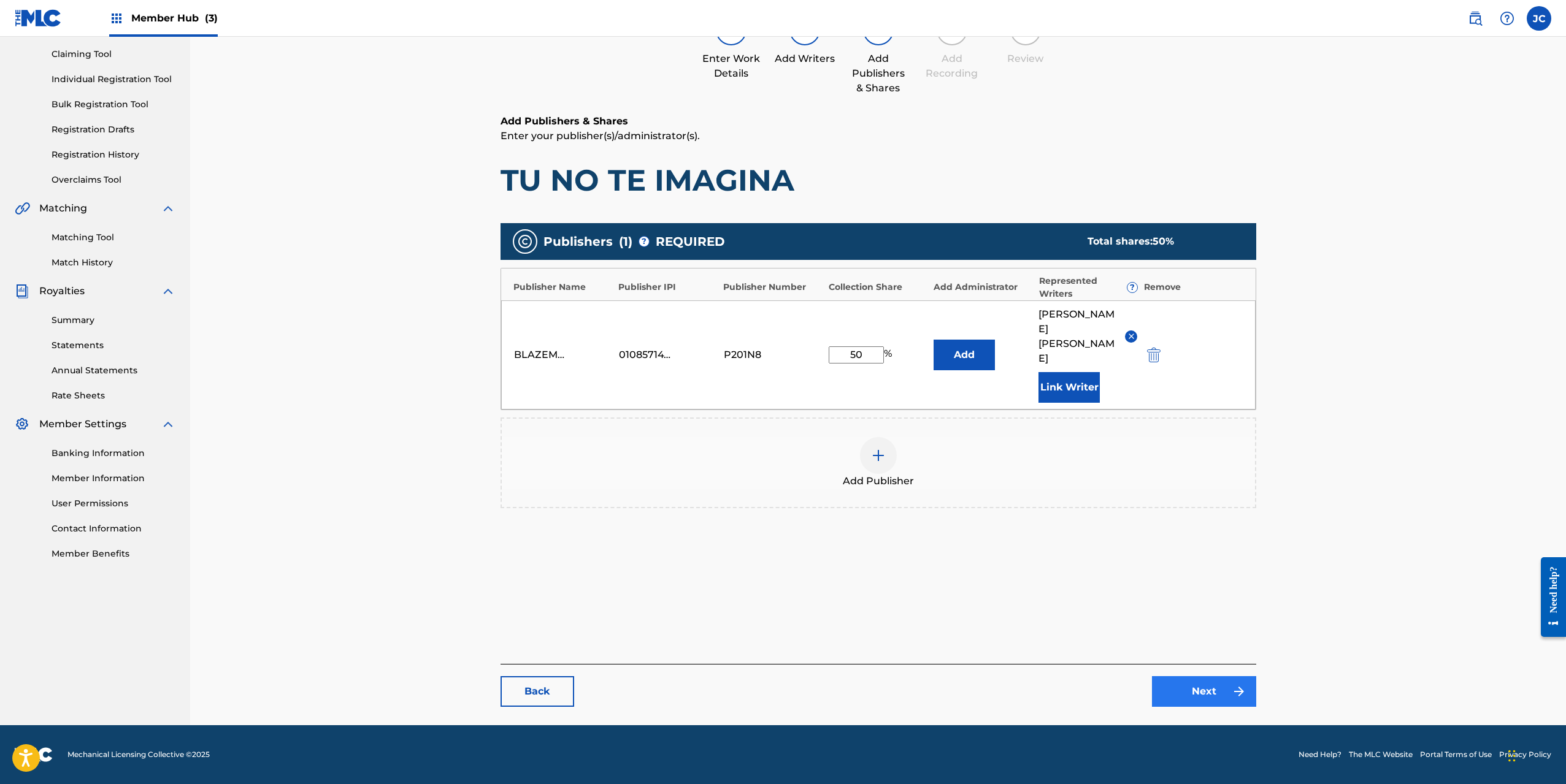
type input "50"
click at [1194, 681] on link "Next" at bounding box center [1204, 691] width 104 height 30
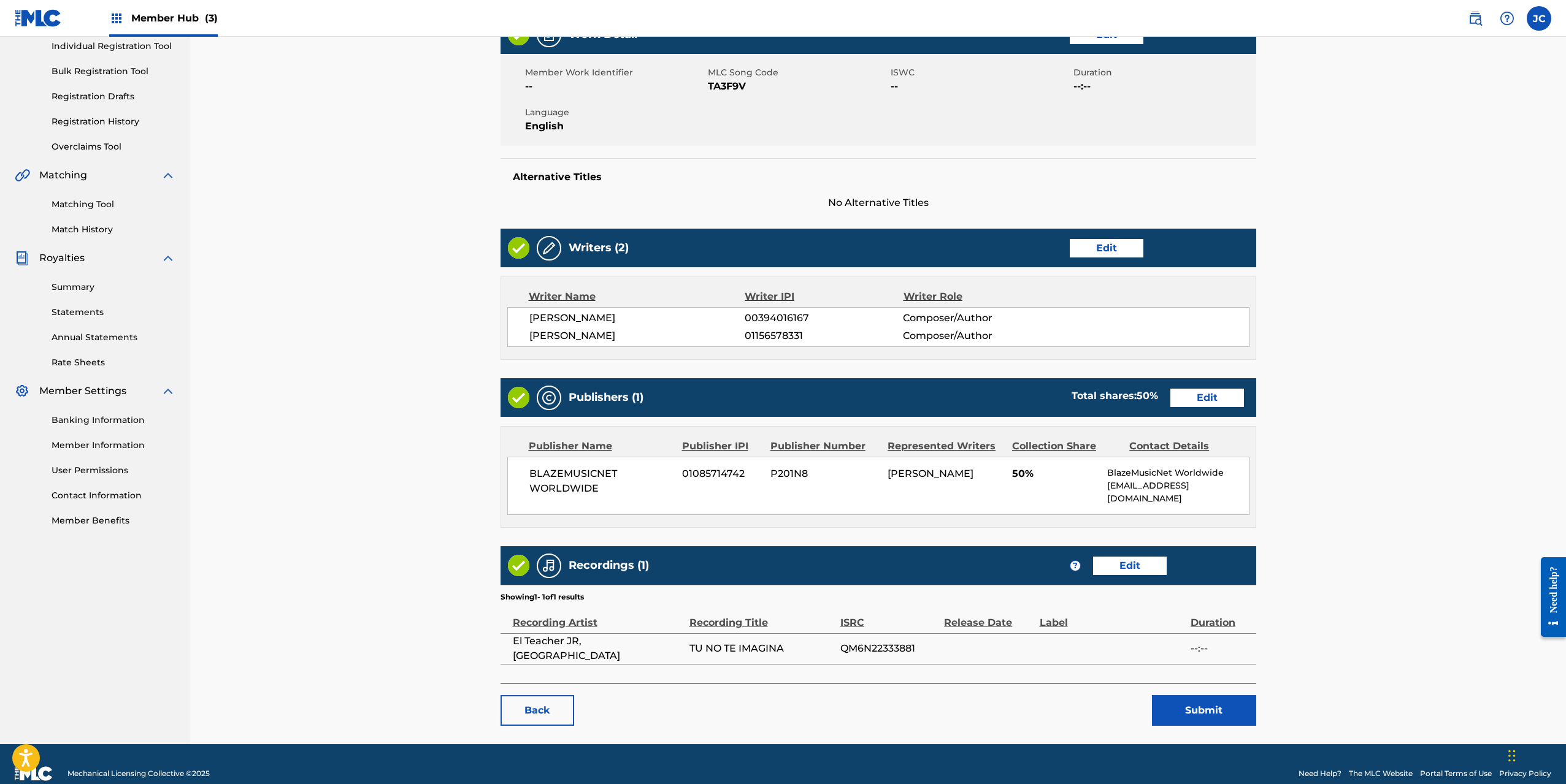
scroll to position [169, 0]
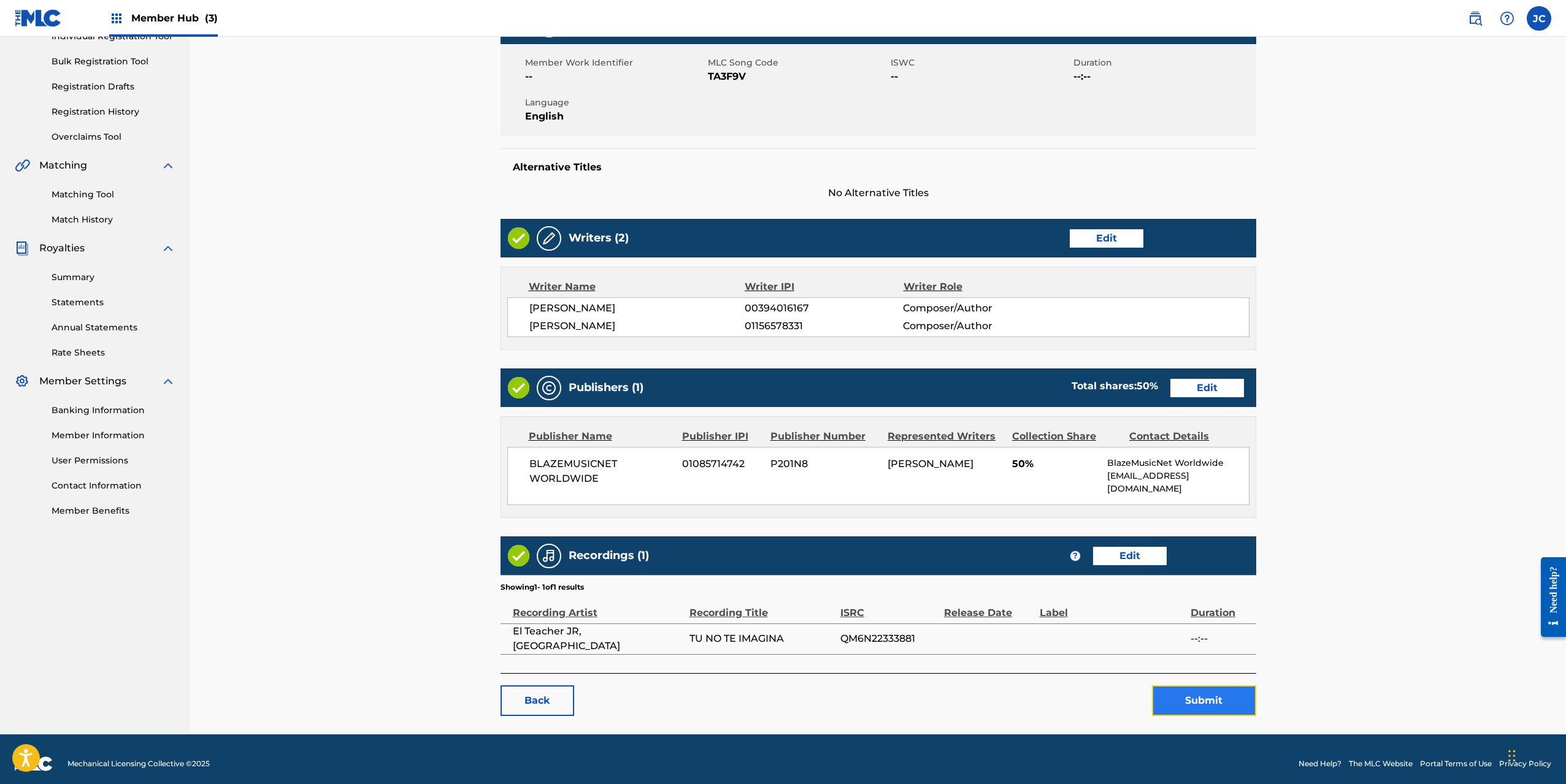
click at [1194, 686] on button "Submit" at bounding box center [1204, 700] width 104 height 30
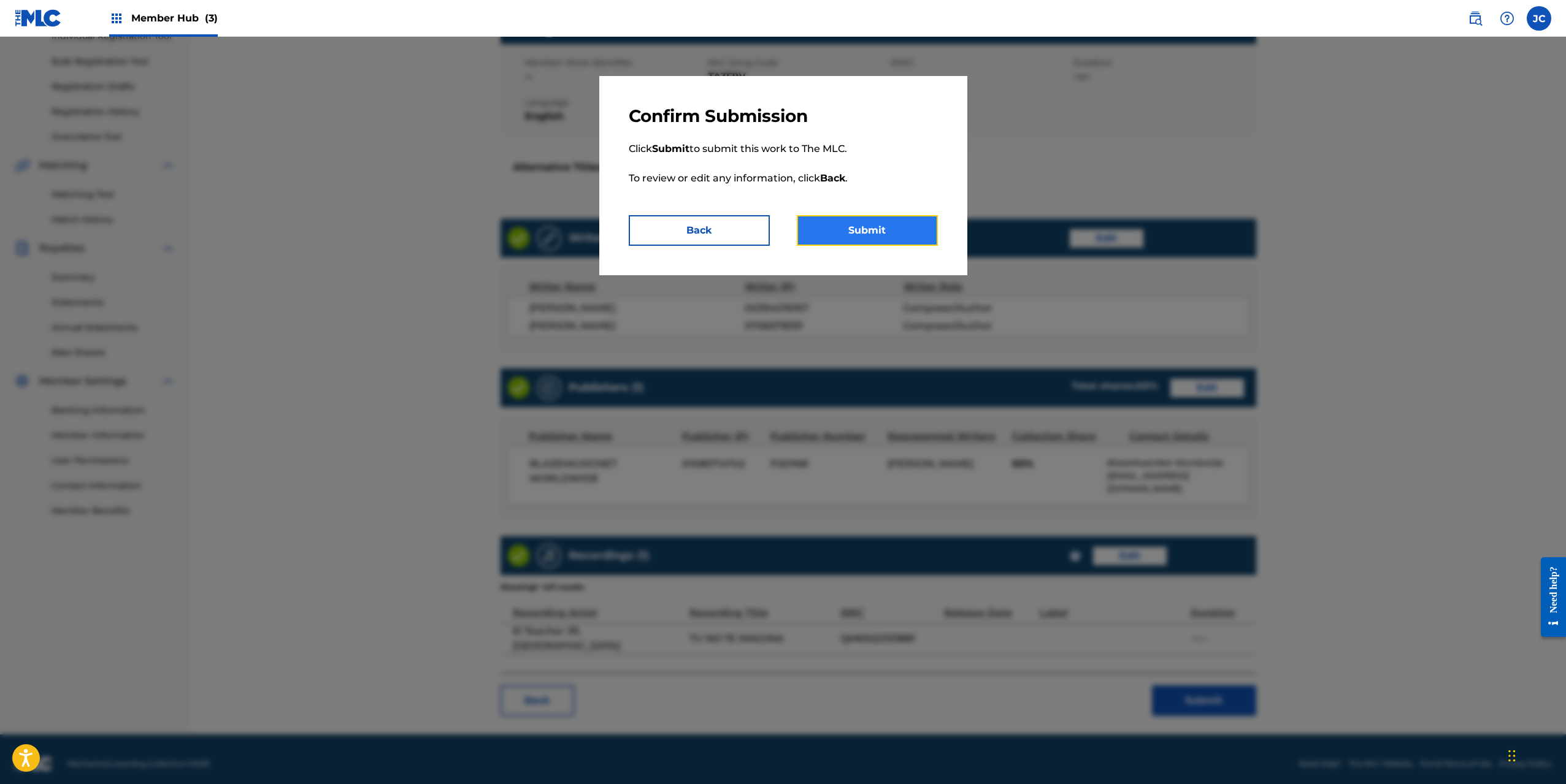
click at [889, 231] on button "Submit" at bounding box center [867, 230] width 141 height 30
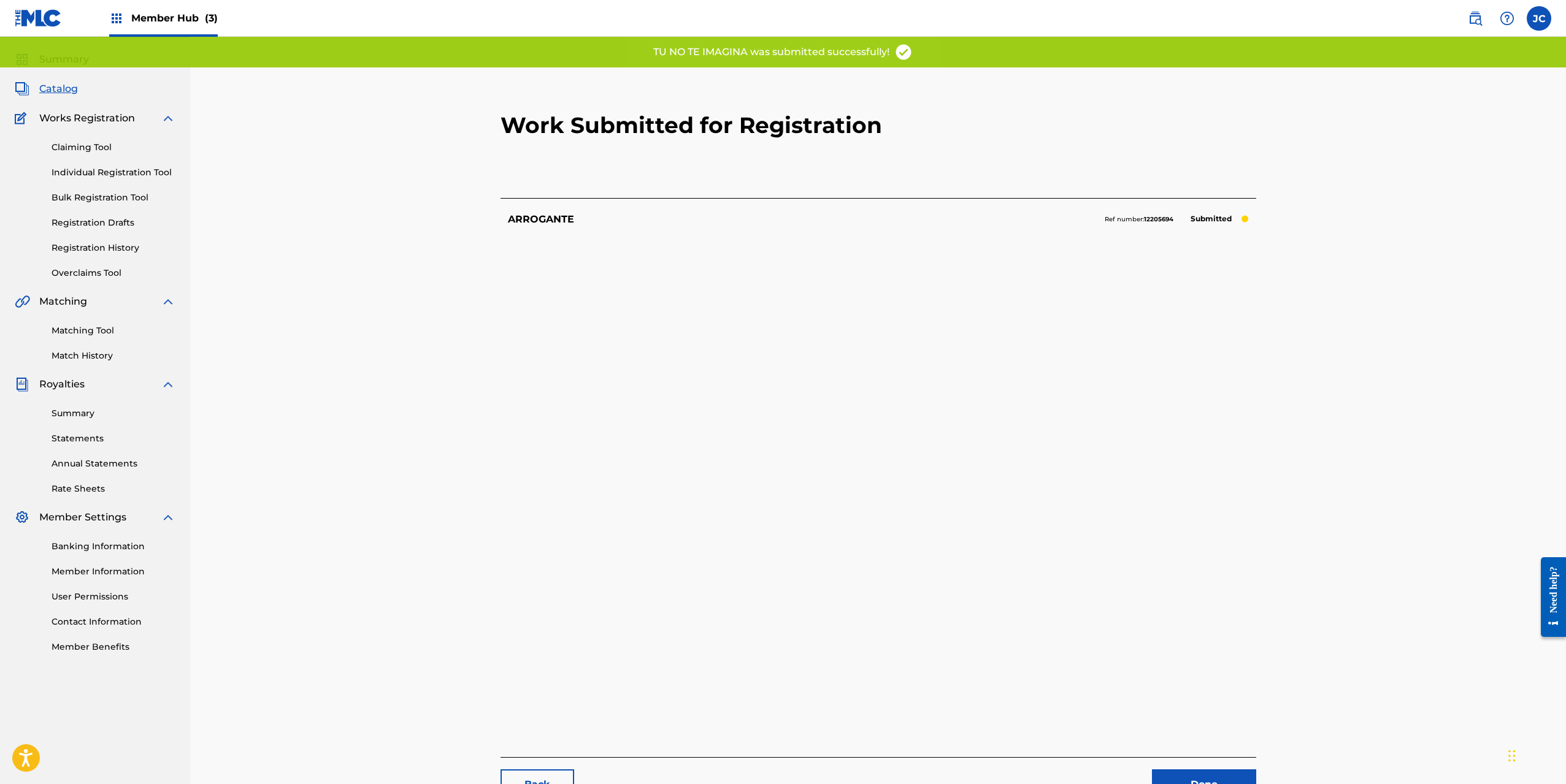
scroll to position [126, 0]
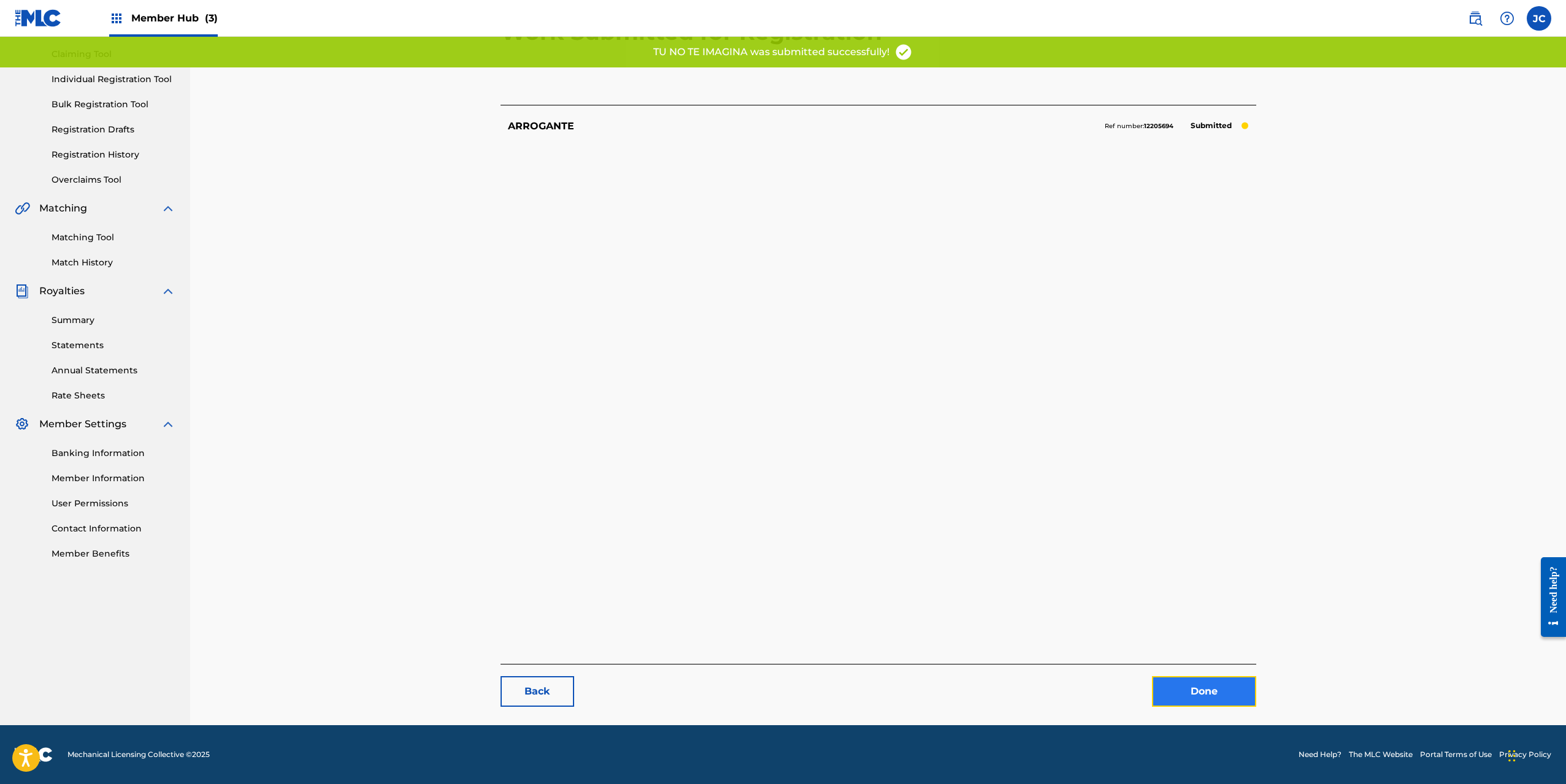
click at [1219, 690] on link "Done" at bounding box center [1204, 691] width 104 height 30
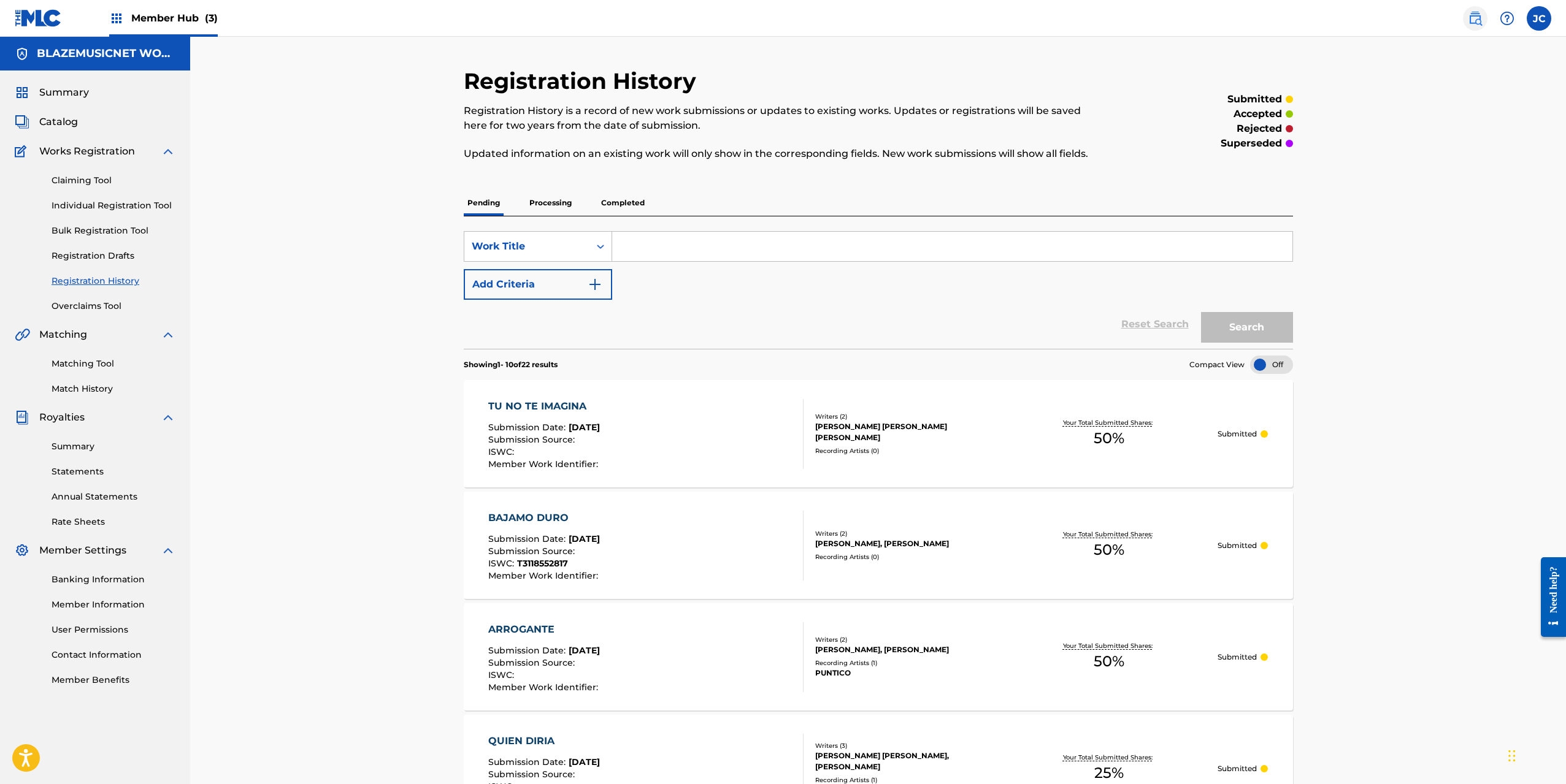
click at [1482, 17] on img at bounding box center [1476, 18] width 15 height 15
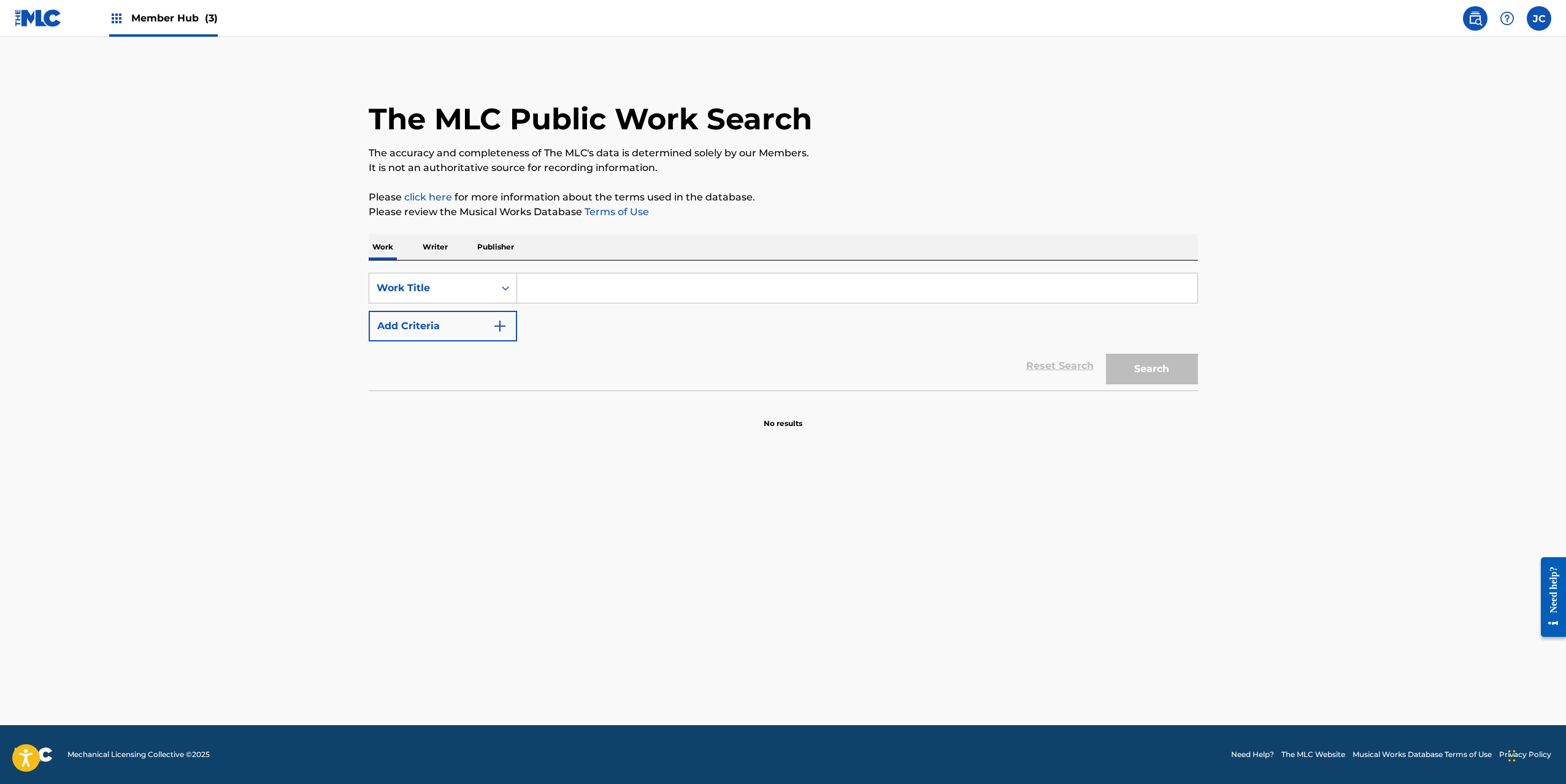
click at [582, 292] on input "Search Form" at bounding box center [856, 289] width 680 height 30
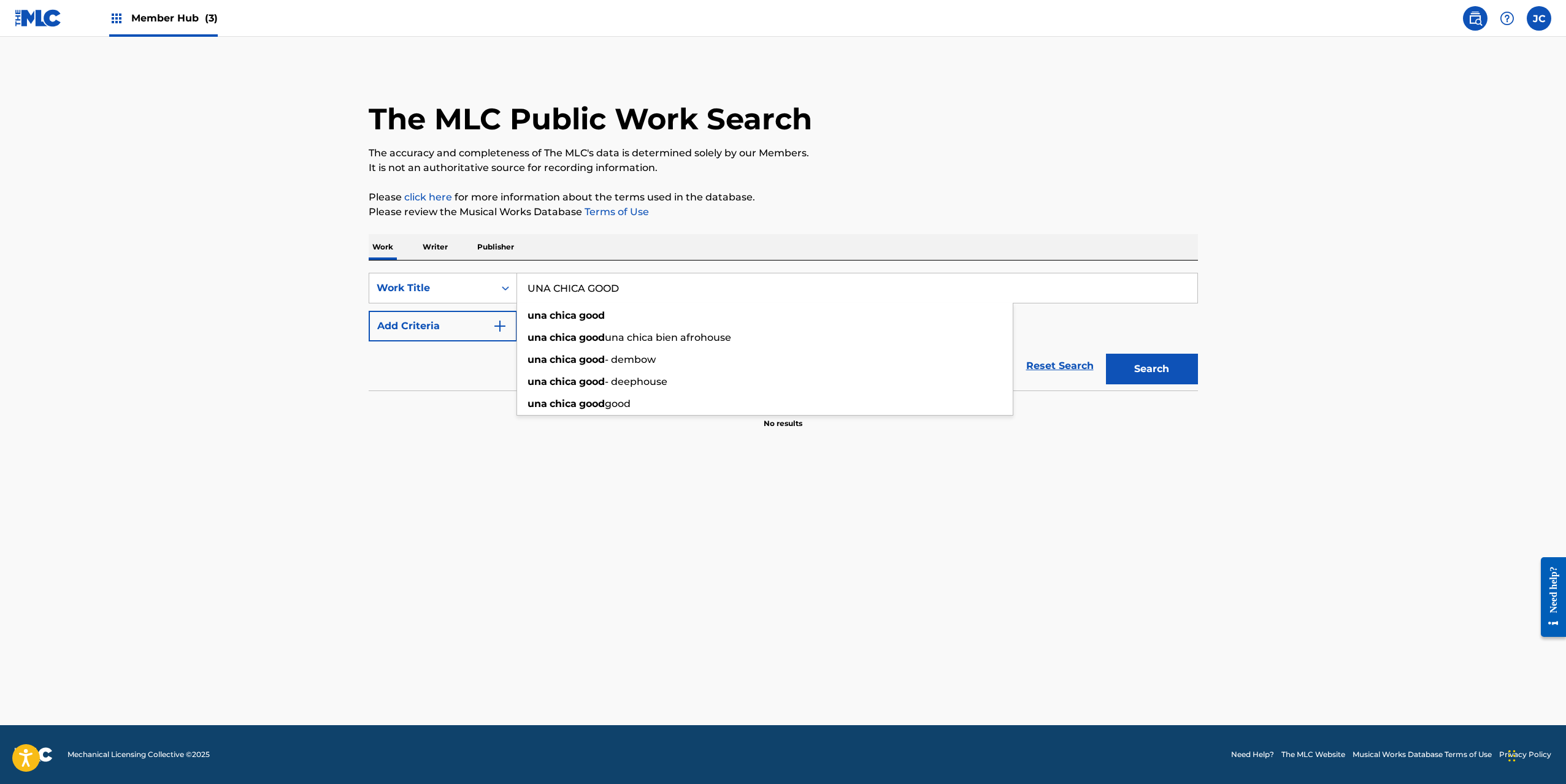
type input "UNA CHICA GOOD"
click at [1106, 354] on button "Search" at bounding box center [1153, 369] width 92 height 30
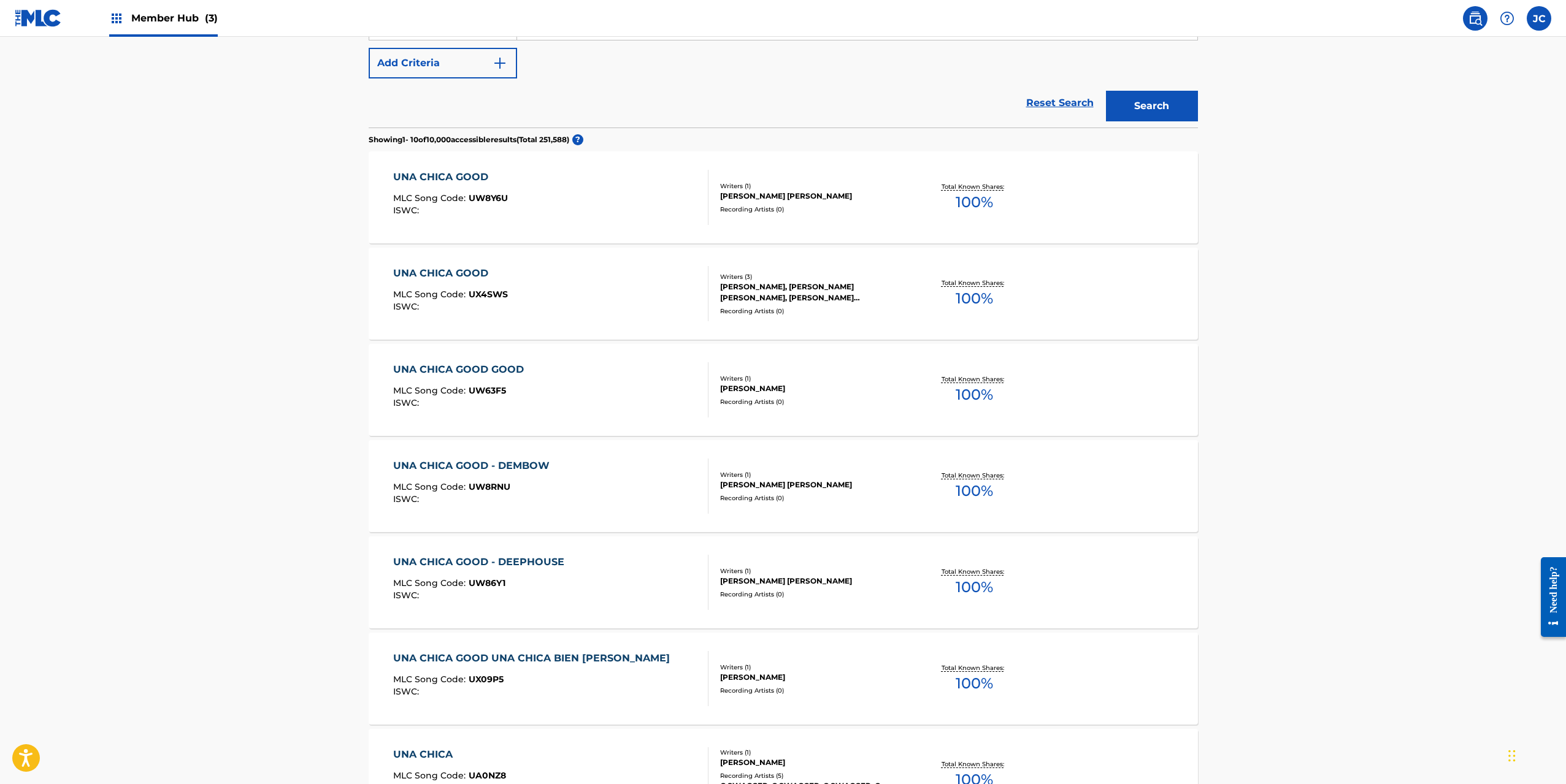
scroll to position [226, 0]
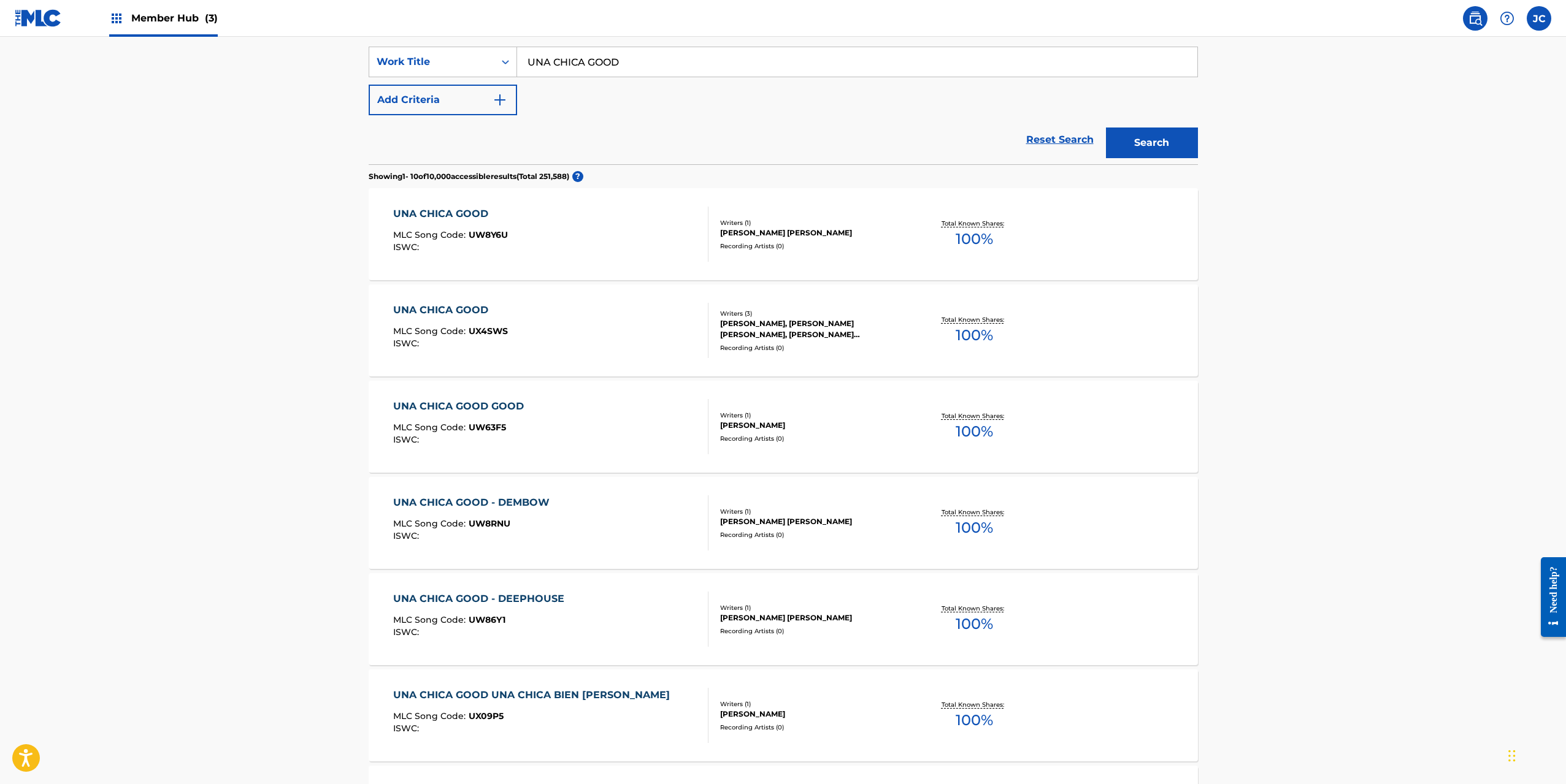
click at [601, 346] on div "UNA CHICA GOOD MLC Song Code : UX4SWS ISWC :" at bounding box center [551, 330] width 316 height 55
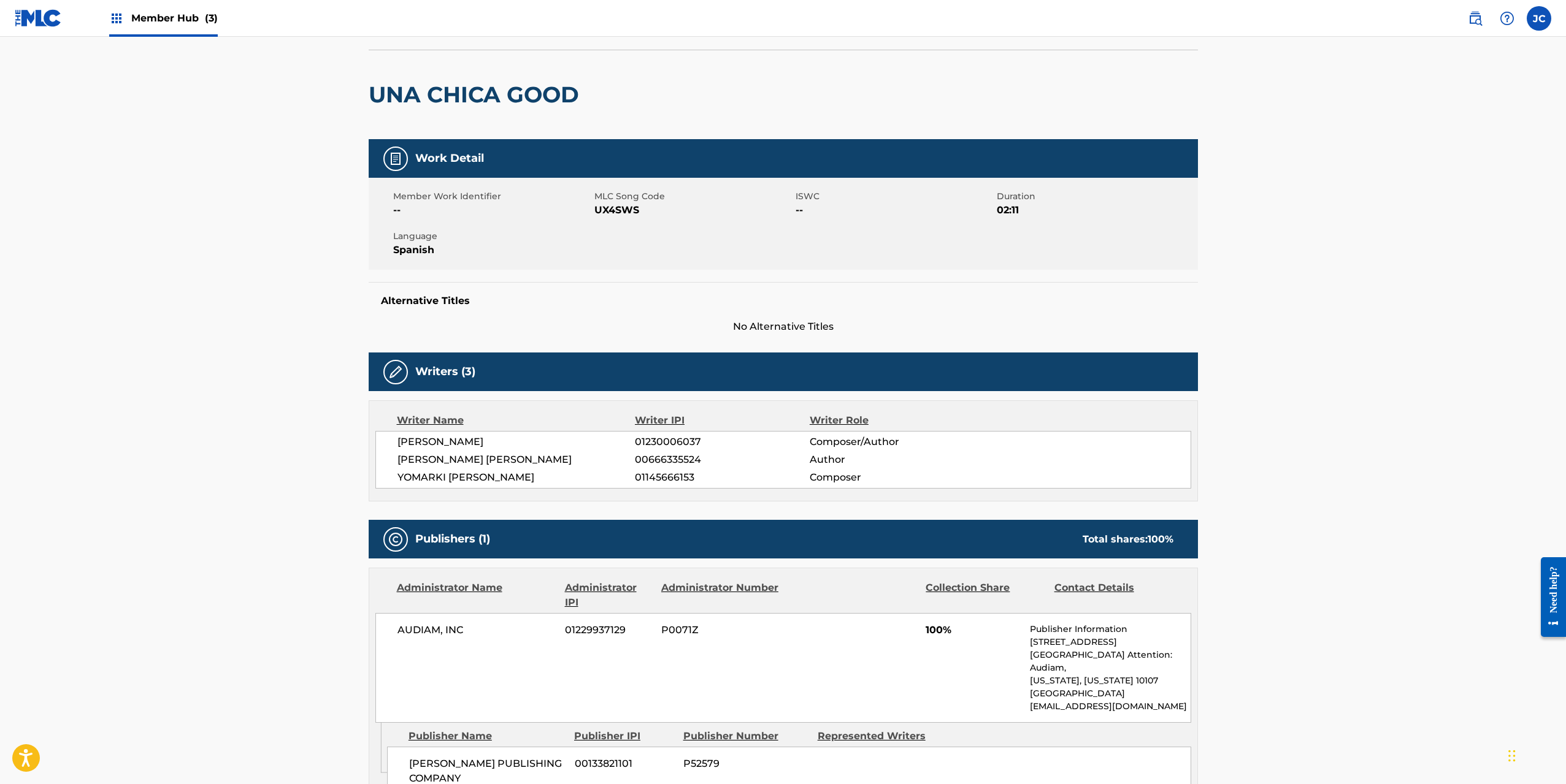
scroll to position [74, 0]
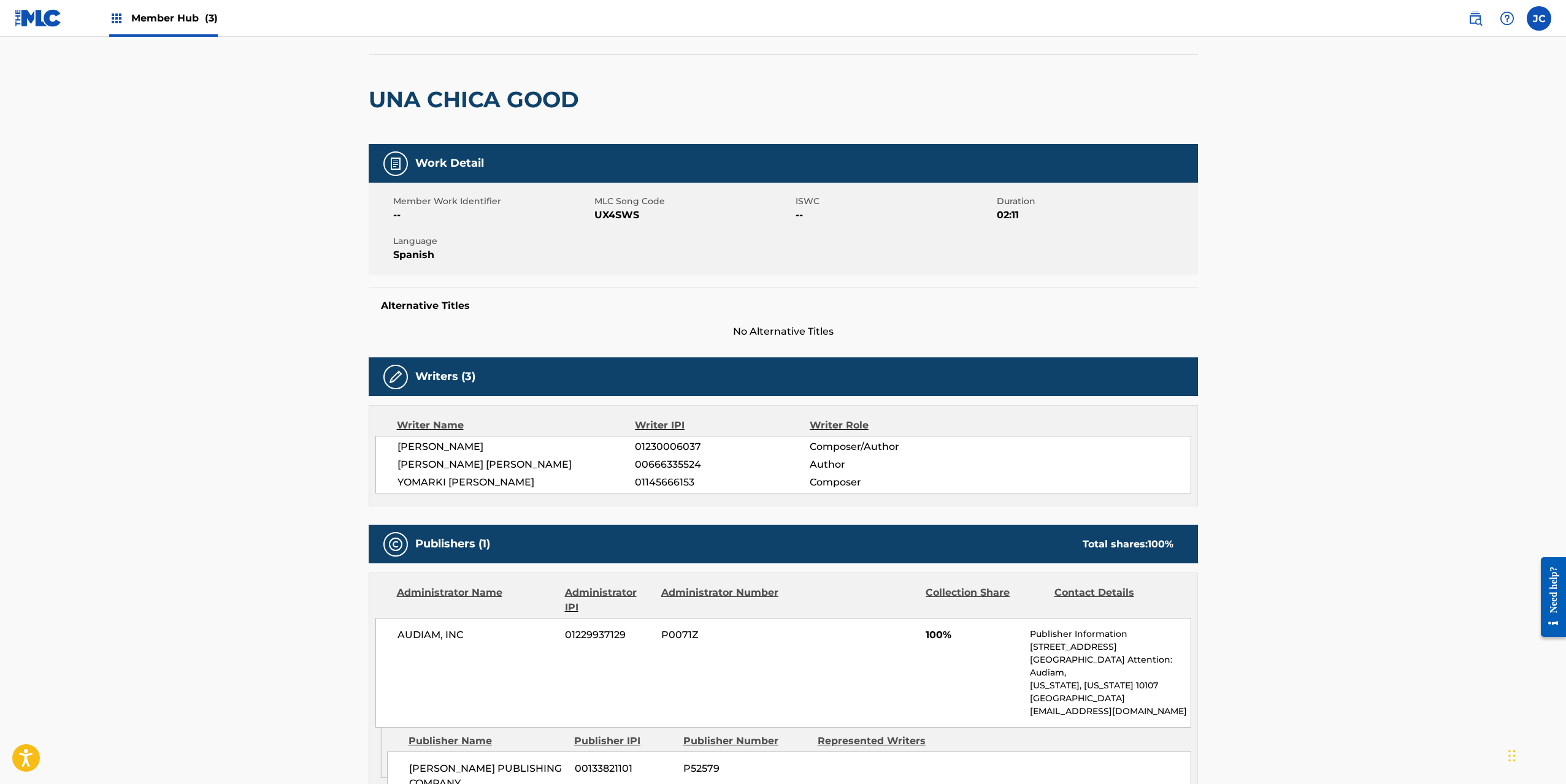
scroll to position [226, 0]
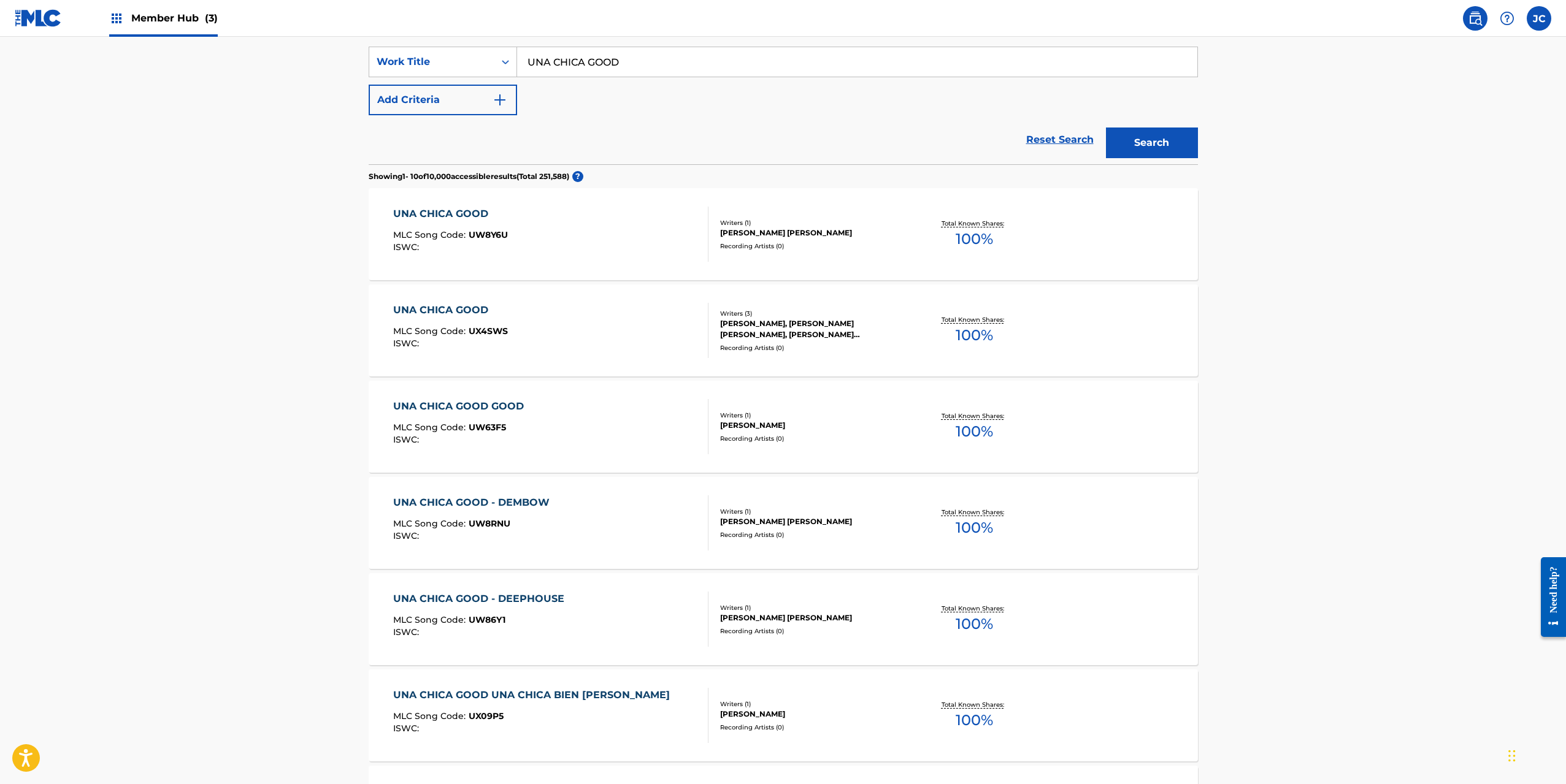
click at [636, 235] on div "UNA CHICA GOOD MLC Song Code : UW8Y6U ISWC :" at bounding box center [551, 234] width 316 height 55
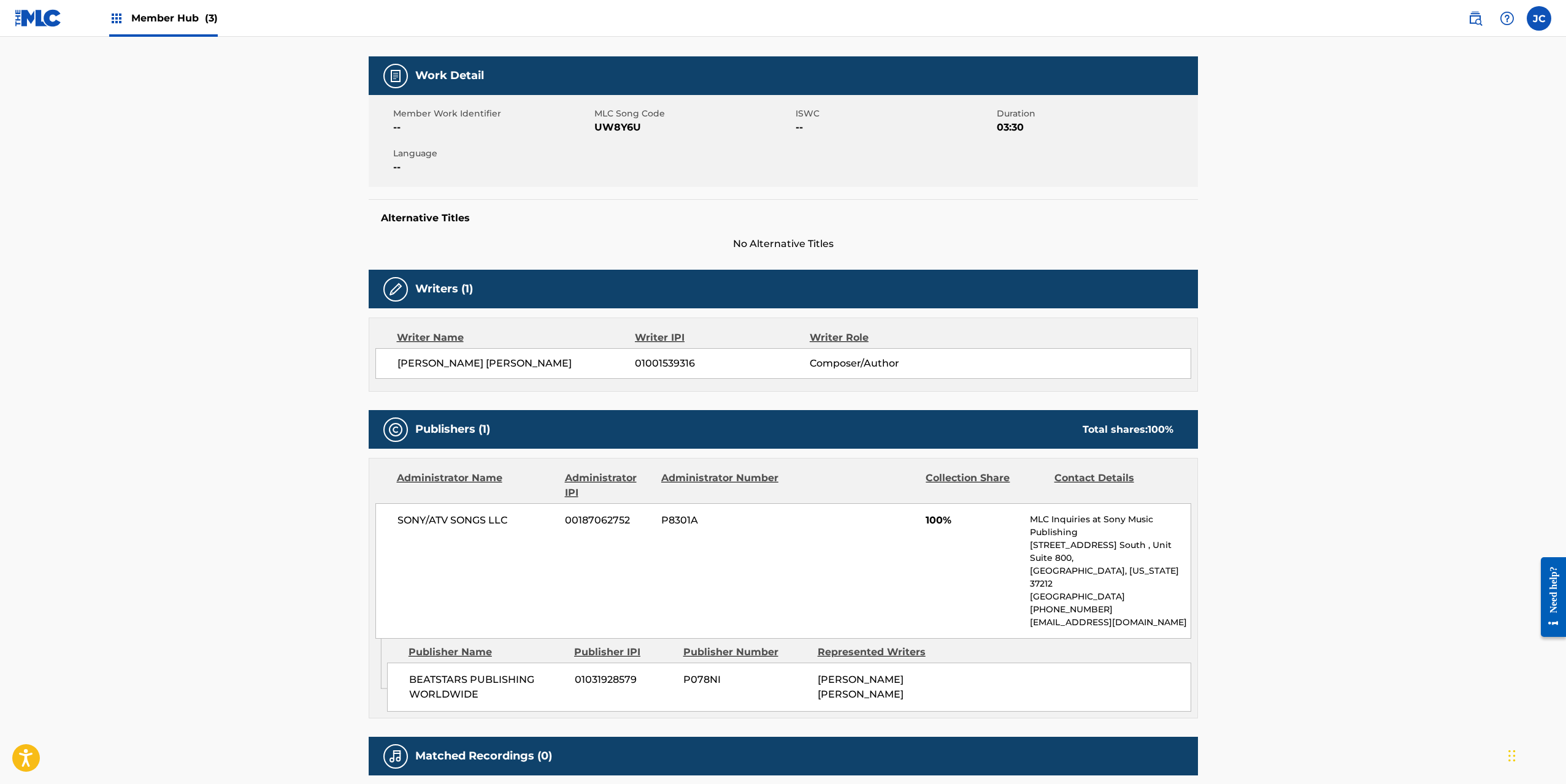
scroll to position [244, 0]
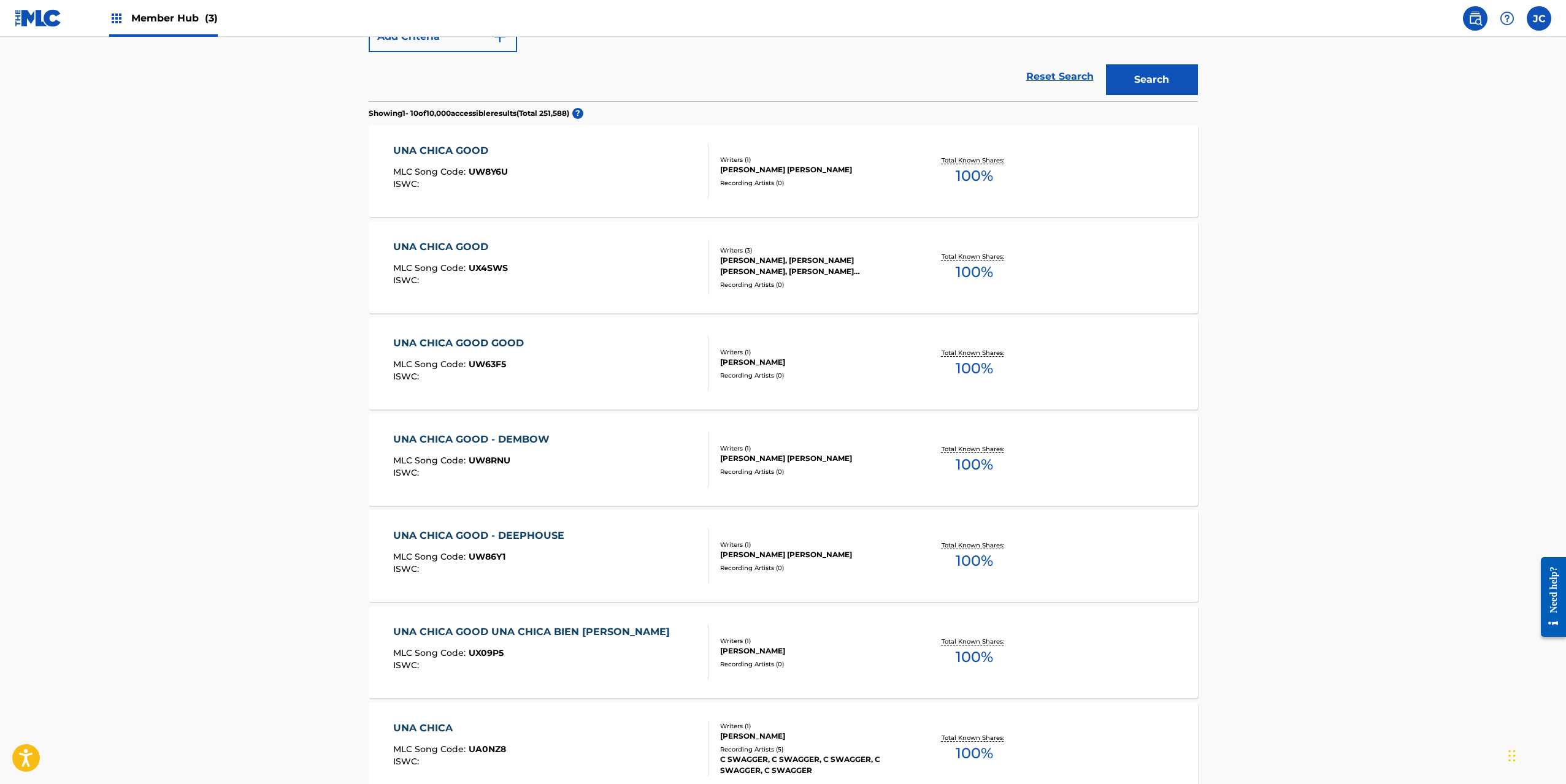
scroll to position [349, 0]
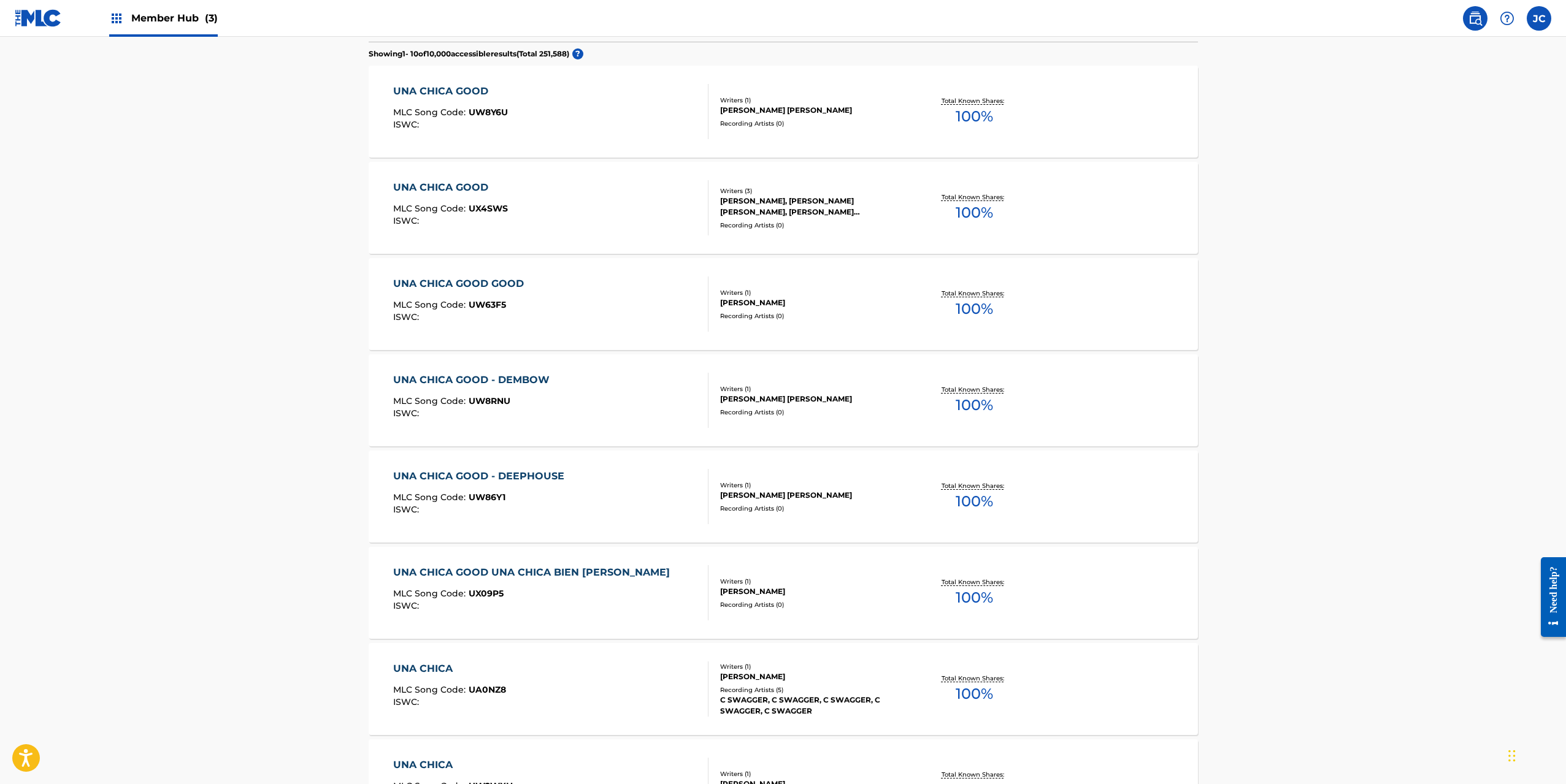
click at [602, 313] on div "UNA CHICA GOOD GOOD MLC Song Code : UW63F5 ISWC :" at bounding box center [551, 304] width 316 height 55
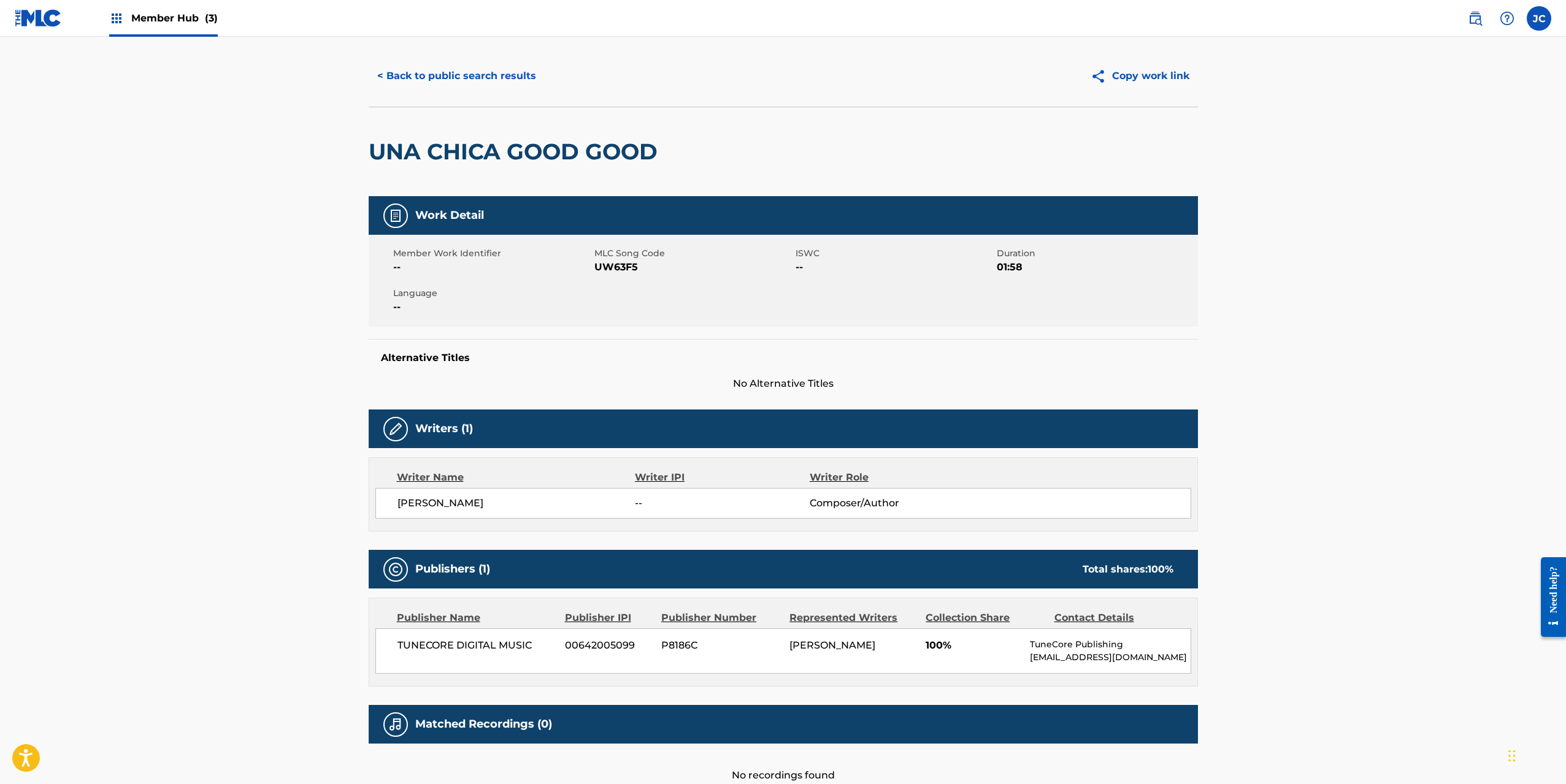
scroll to position [61, 0]
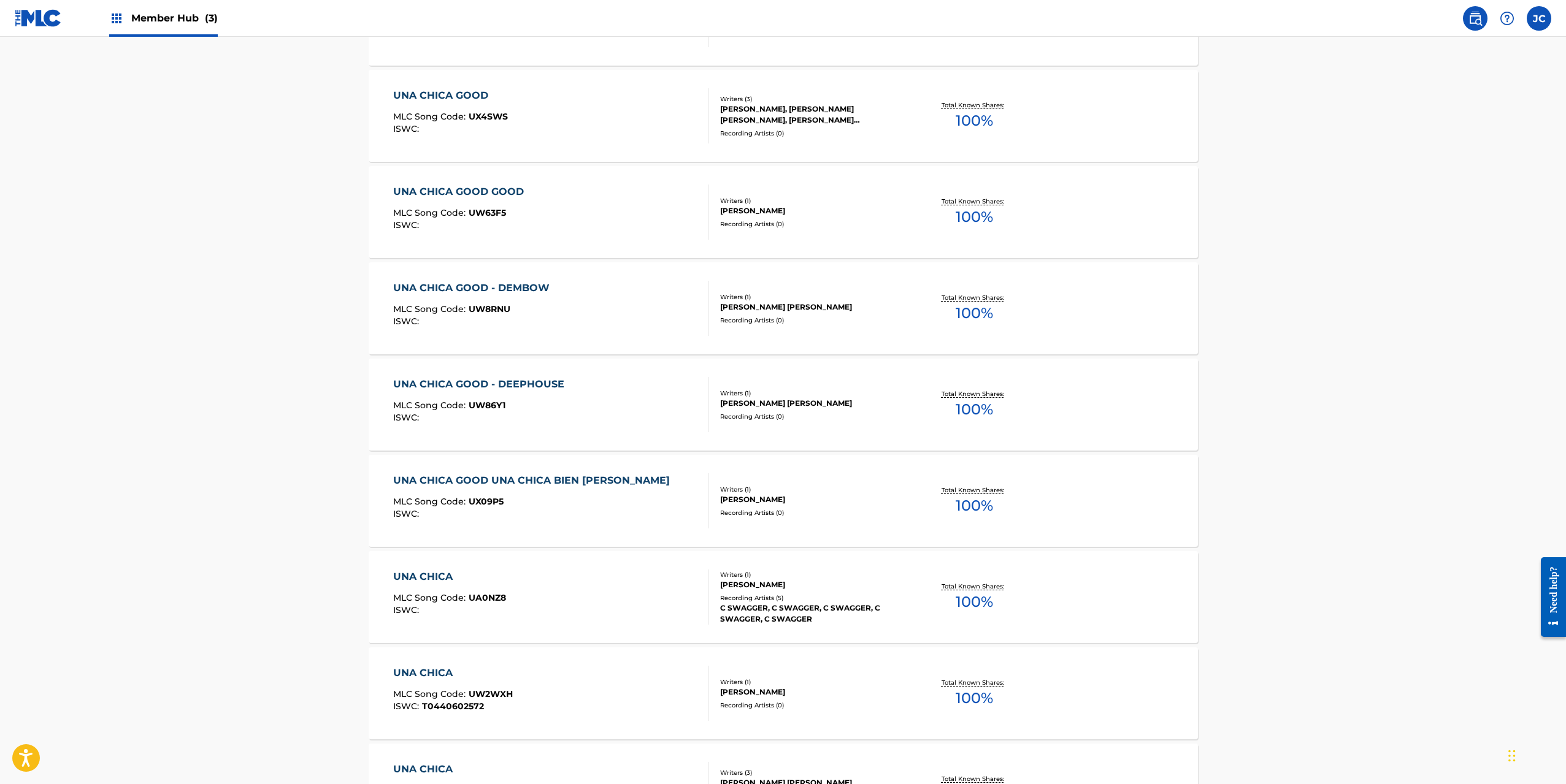
scroll to position [442, 0]
click at [626, 310] on div "UNA CHICA GOOD - DEMBOW MLC Song Code : UW8RNU ISWC :" at bounding box center [551, 307] width 316 height 55
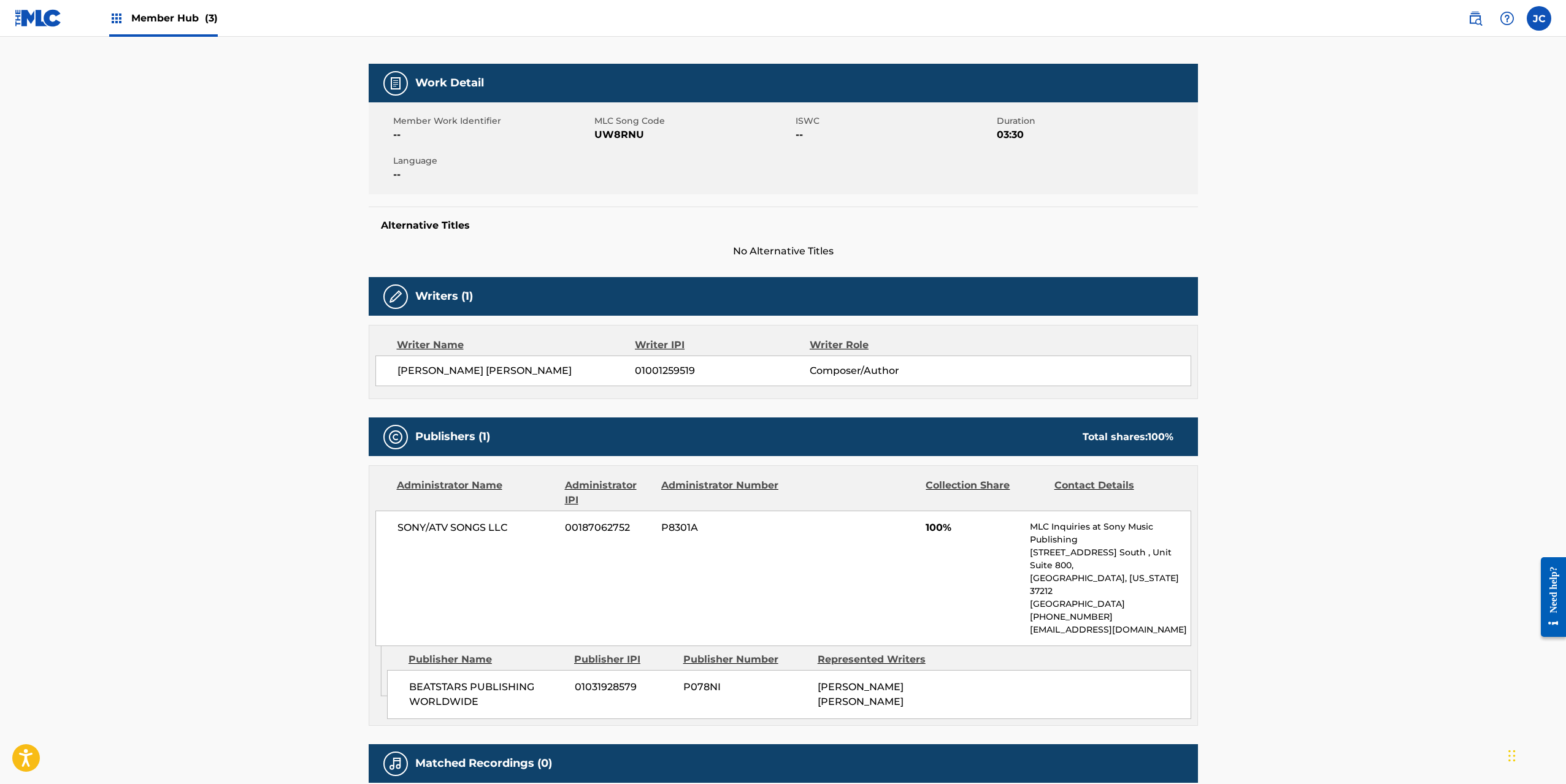
scroll to position [244, 0]
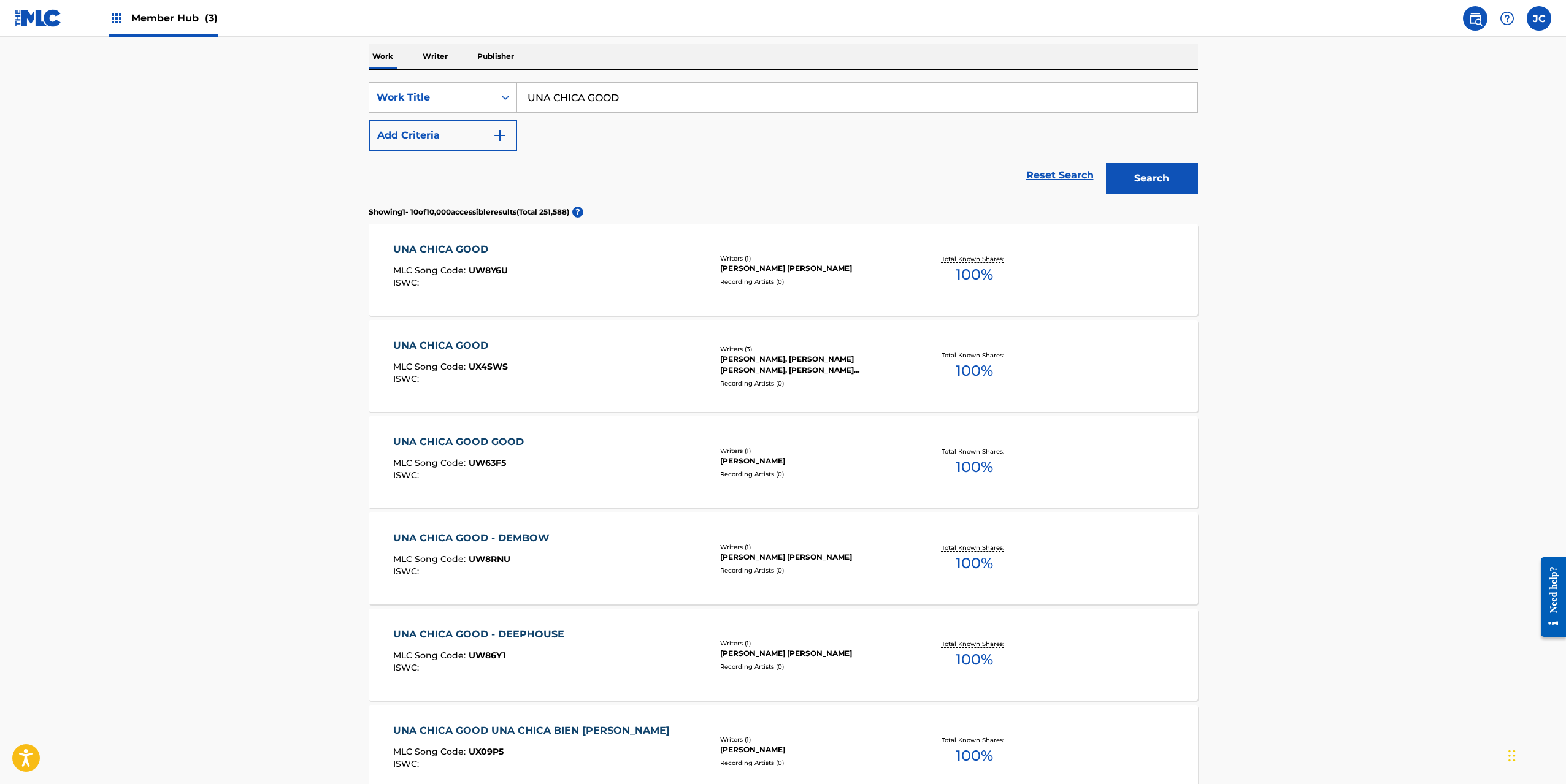
scroll to position [165, 0]
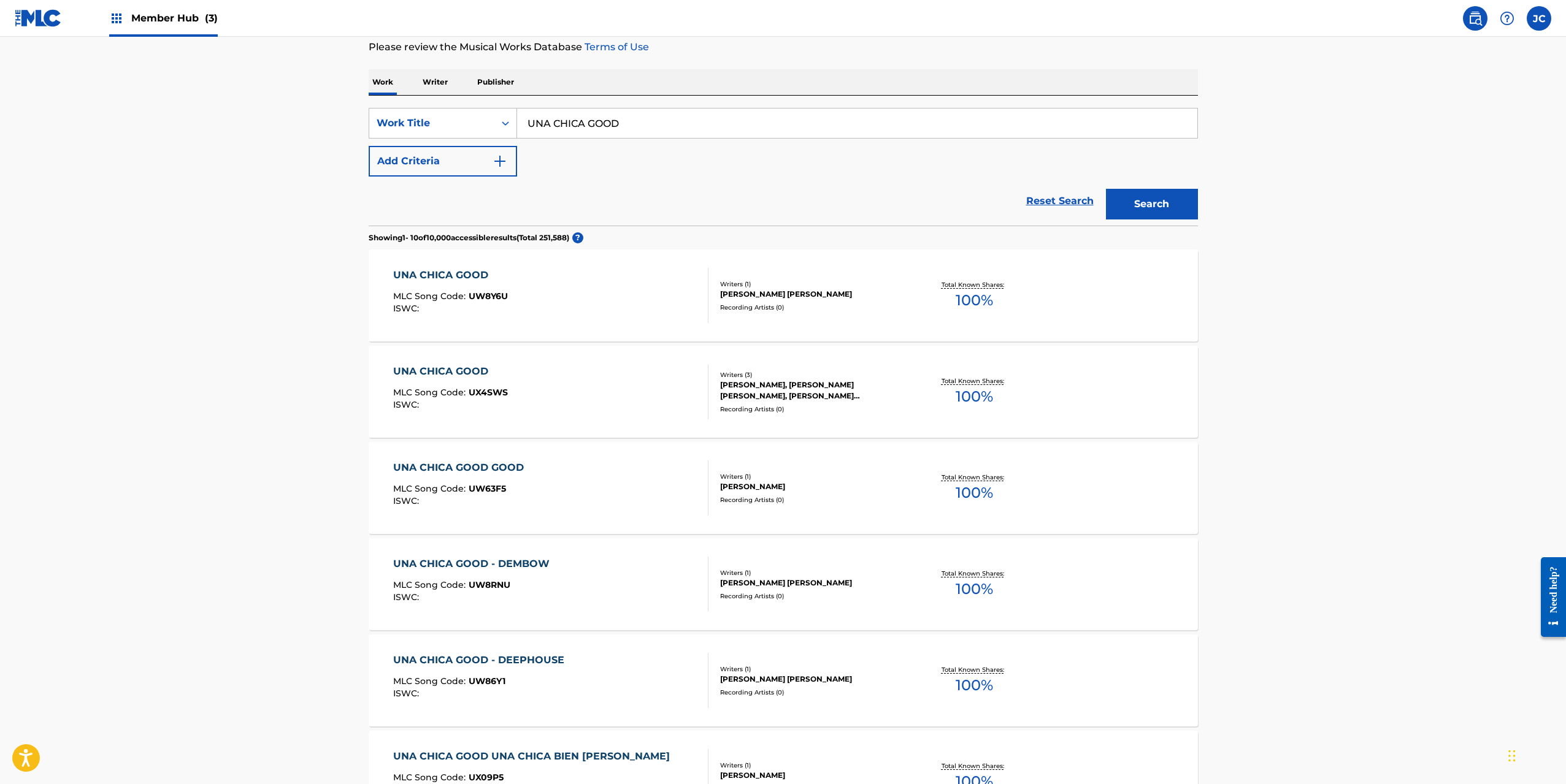
click at [575, 401] on div "UNA CHICA GOOD MLC Song Code : UX4SWS ISWC :" at bounding box center [551, 392] width 316 height 55
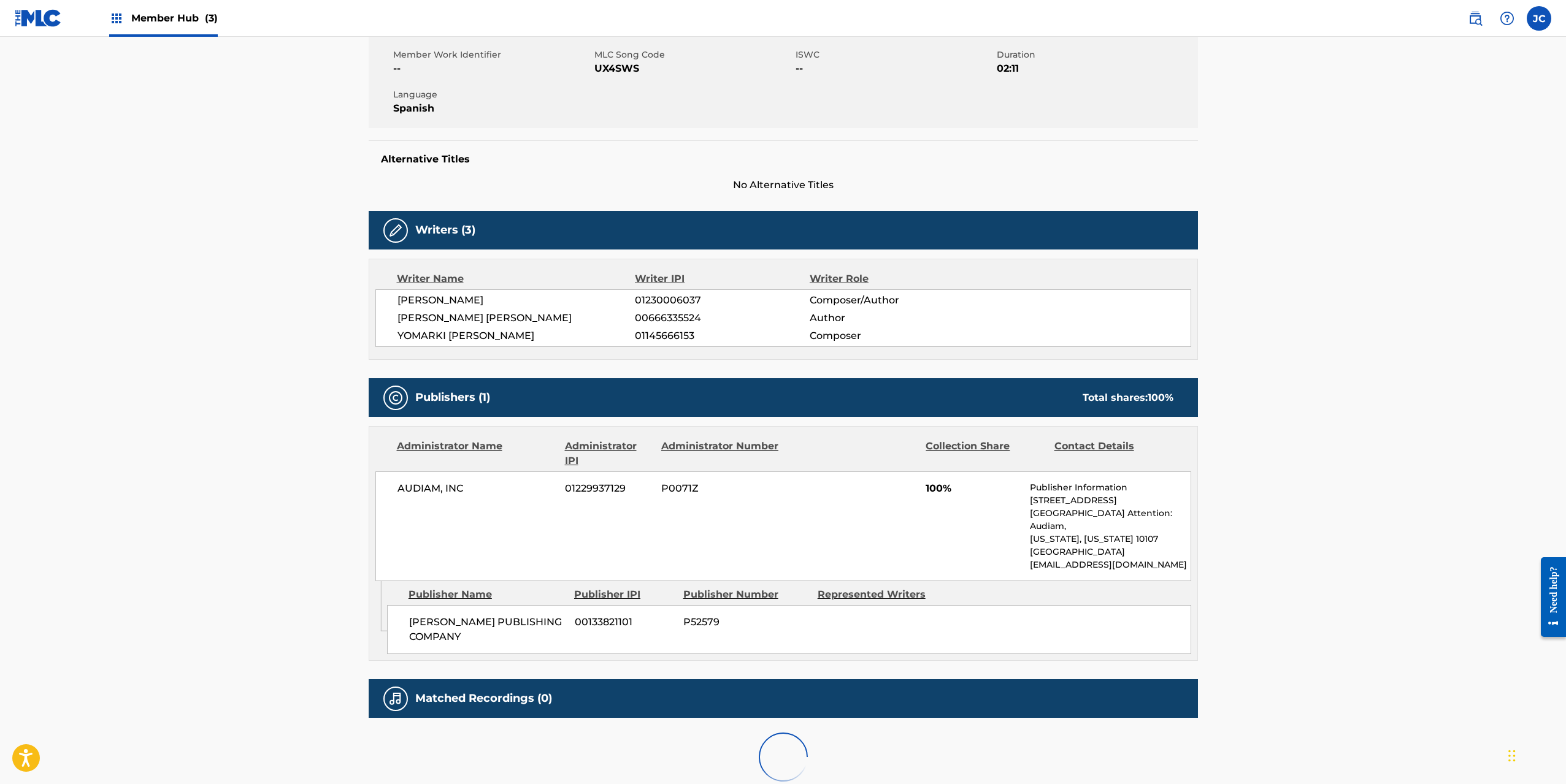
scroll to position [258, 0]
